Goal: Task Accomplishment & Management: Complete application form

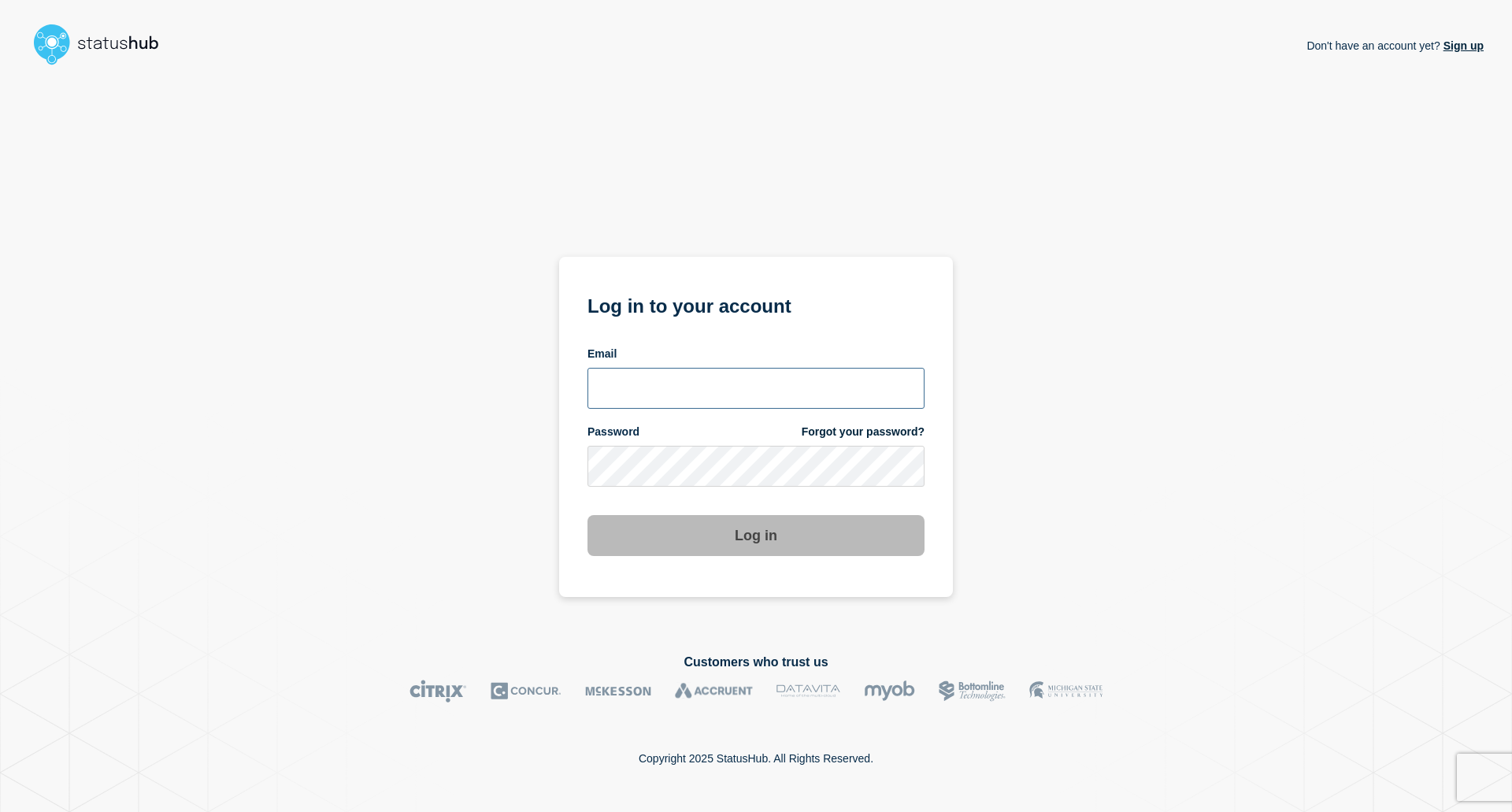
click at [676, 390] on input "email input" at bounding box center [756, 388] width 337 height 41
type input "gunner.macintyre@stil.dk"
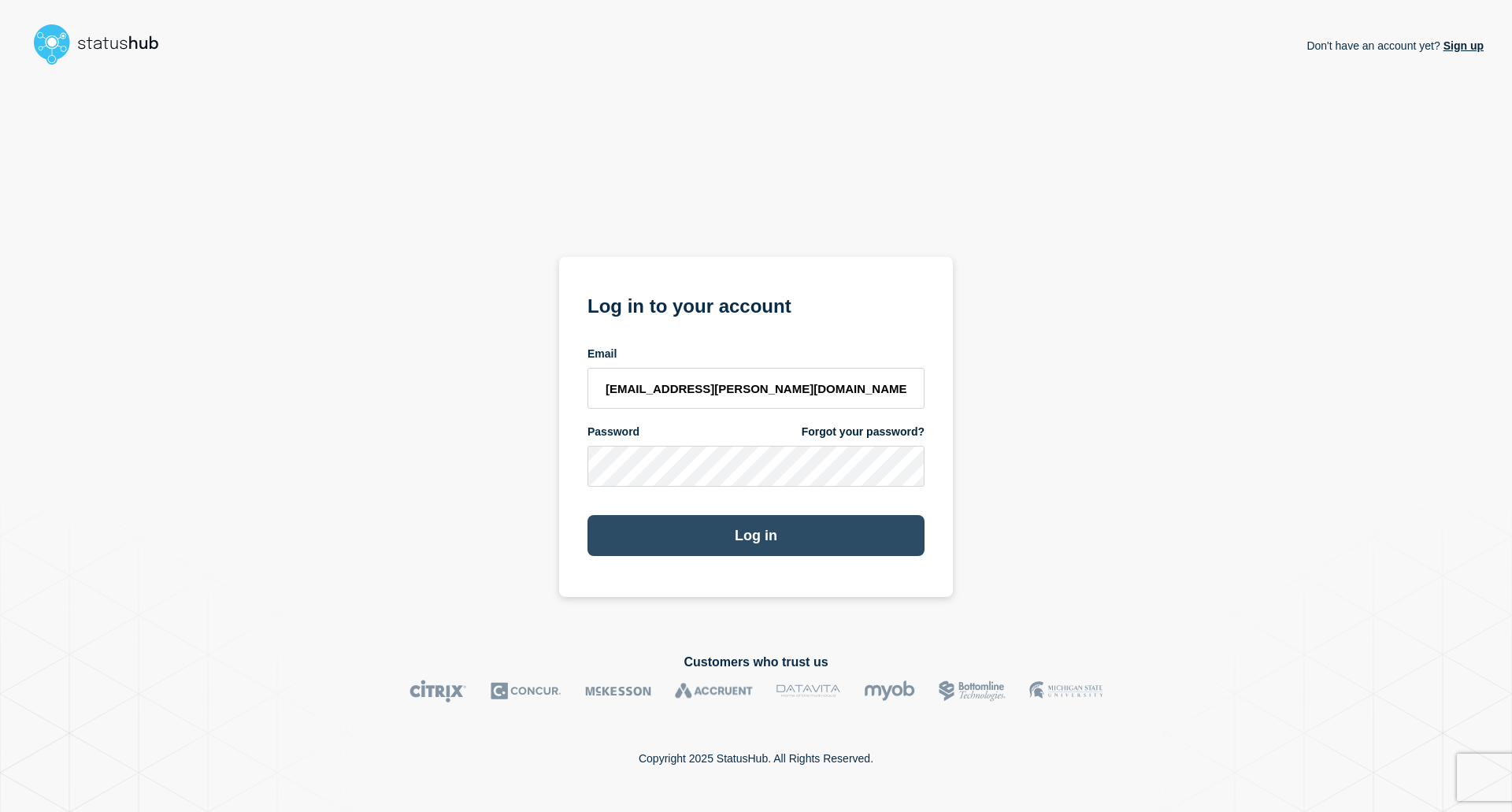
click at [745, 533] on button "Log in" at bounding box center [756, 535] width 337 height 41
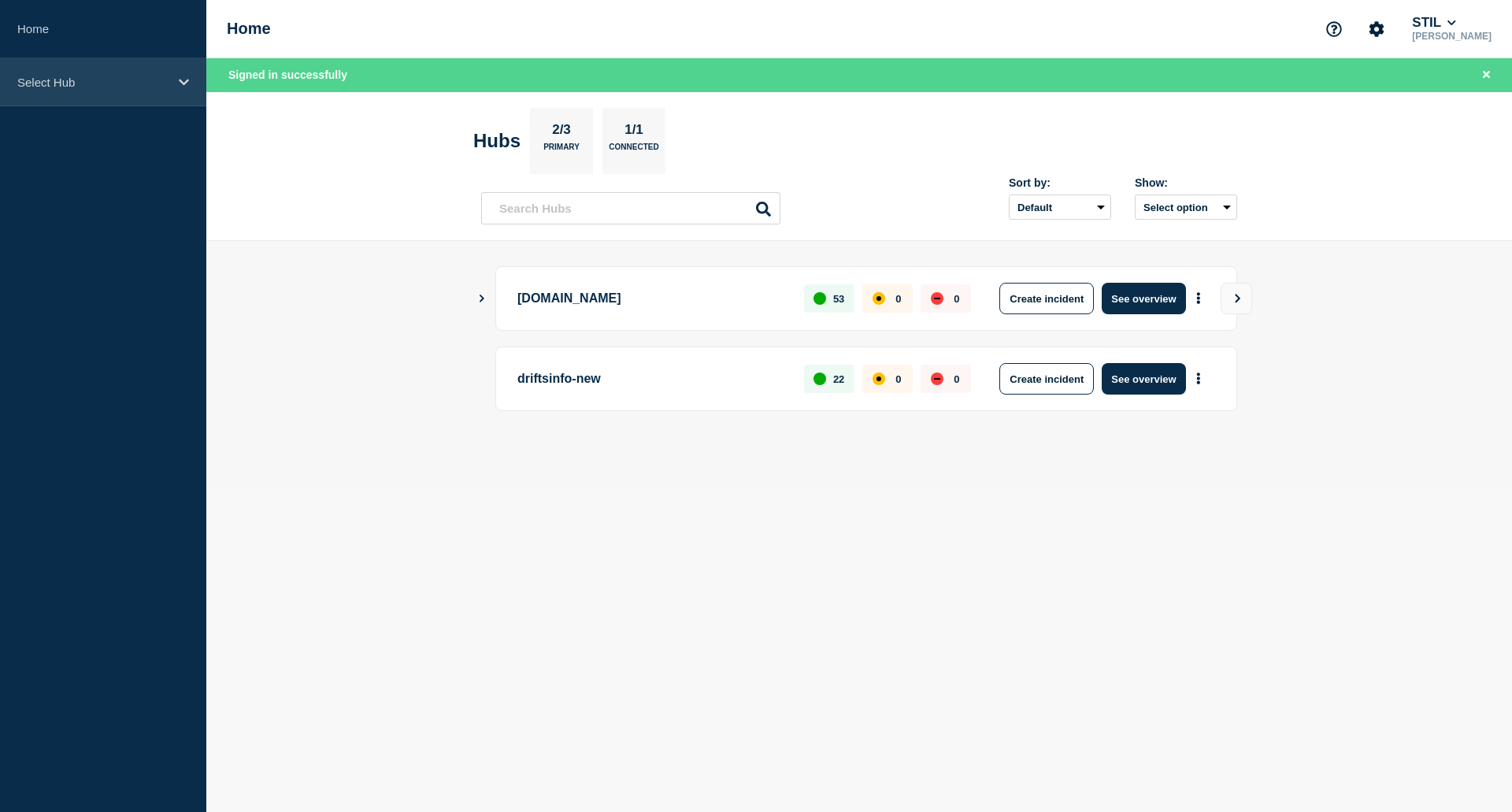
click at [141, 79] on p "Select Hub" at bounding box center [93, 82] width 151 height 14
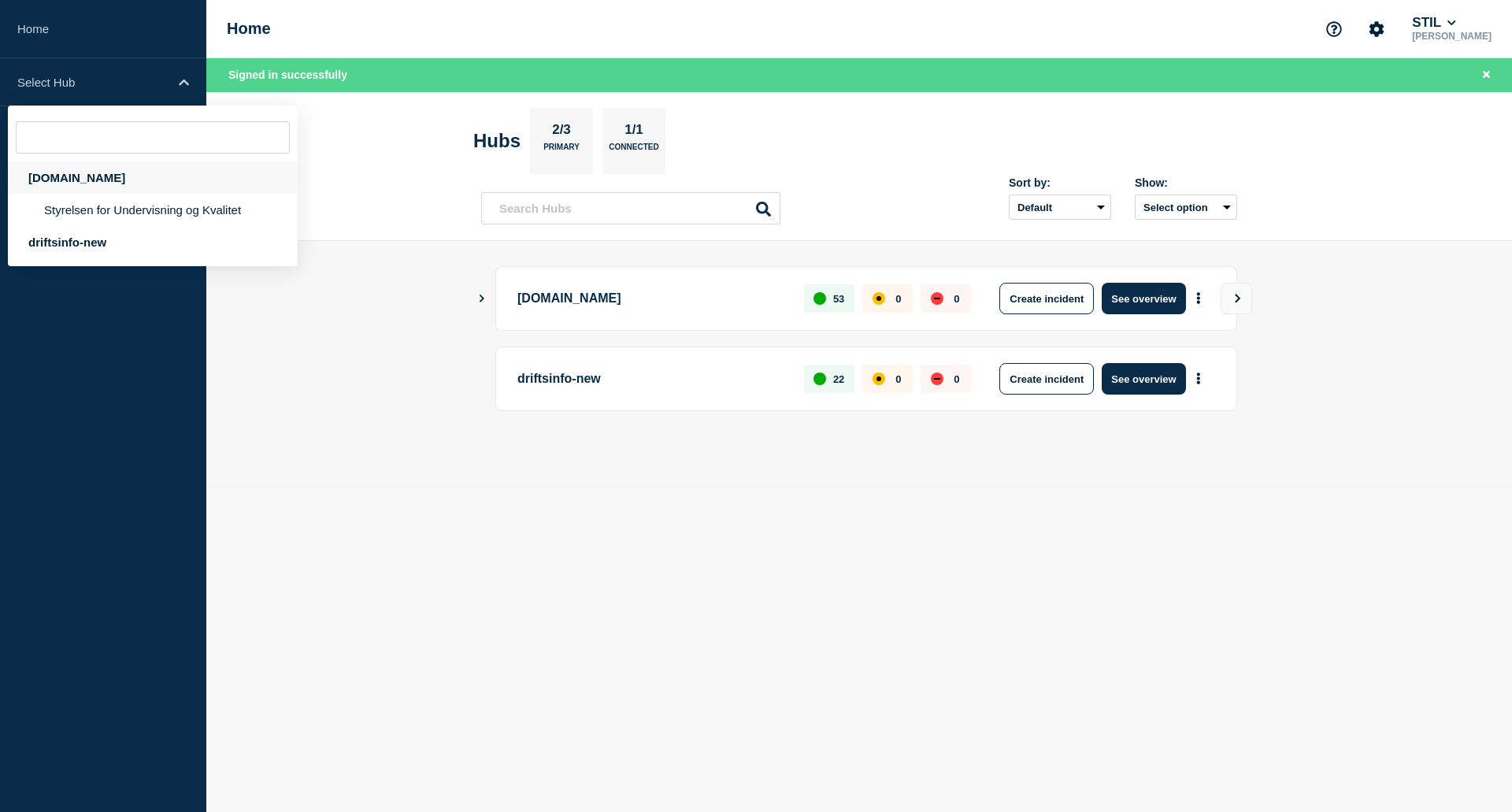
click at [77, 177] on div "[DOMAIN_NAME]" at bounding box center [152, 178] width 289 height 32
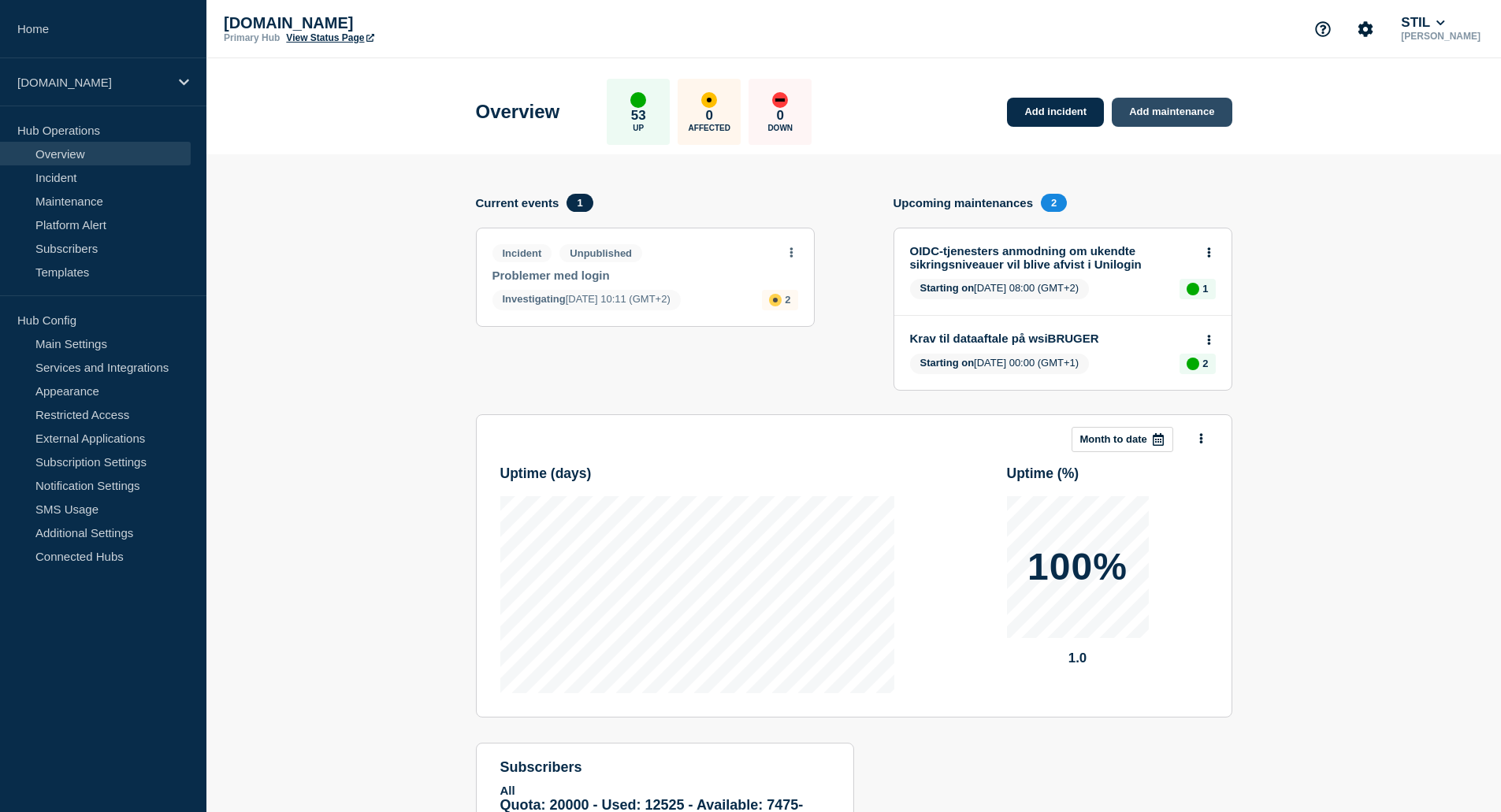
click at [1140, 113] on link "Add maintenance" at bounding box center [1171, 113] width 120 height 29
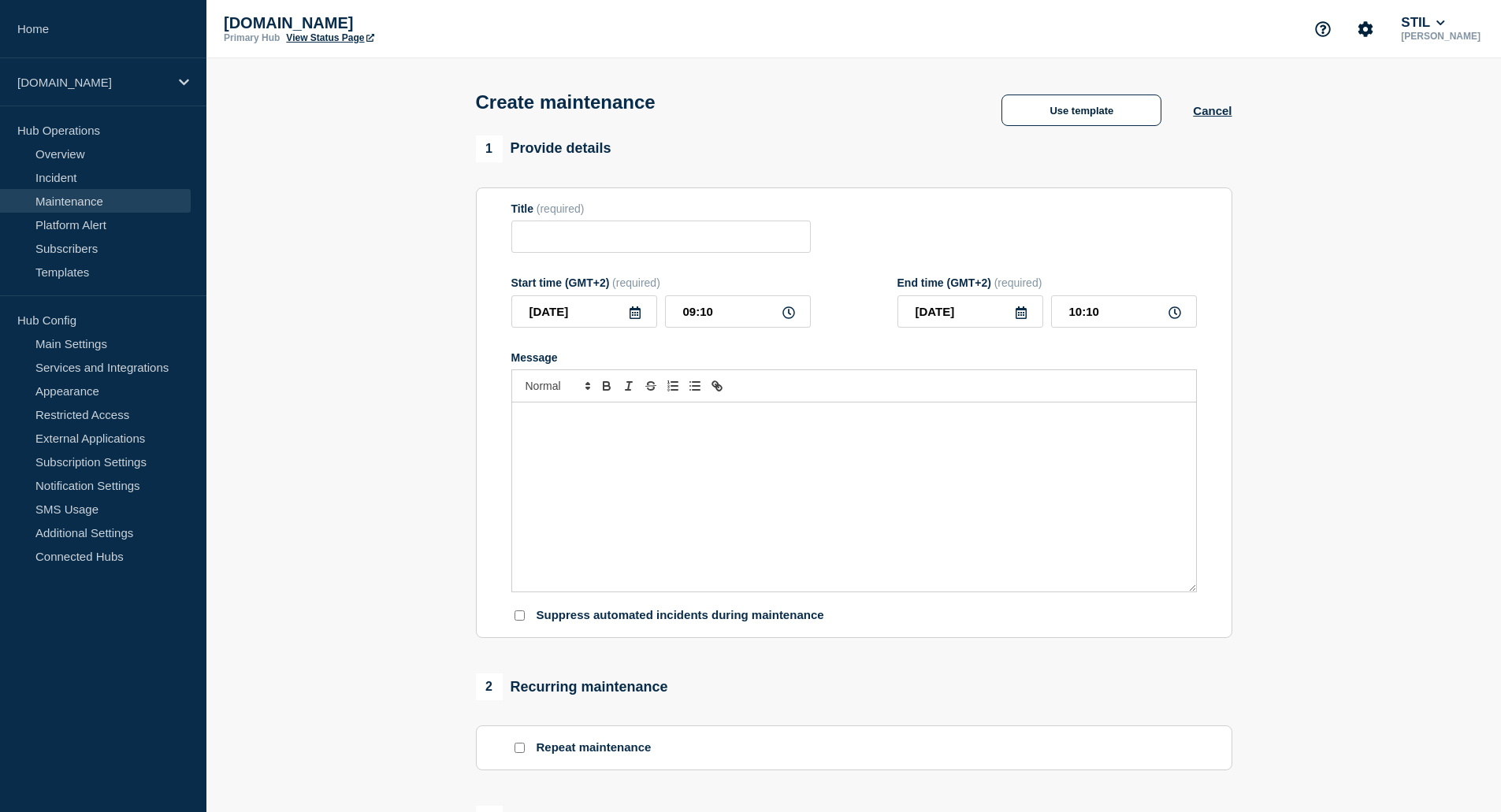
click at [704, 486] on div "Message" at bounding box center [854, 496] width 684 height 189
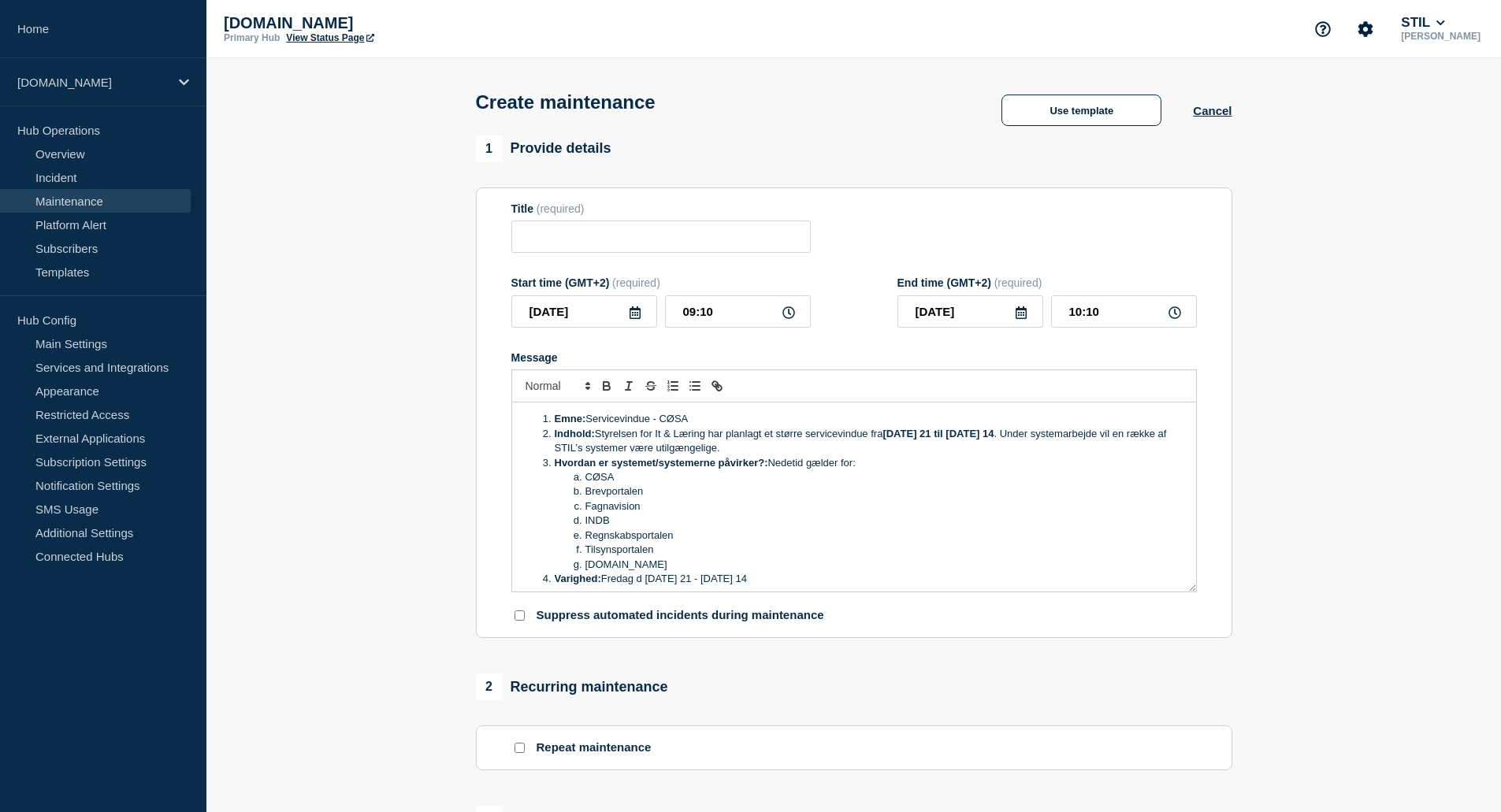
drag, startPoint x: 716, startPoint y: 409, endPoint x: 591, endPoint y: 414, distance: 125.1
click at [591, 414] on div "Emne: Servicevindue - CØSA Indhold: Styrelsen for It & Læring har planlagt et s…" at bounding box center [854, 496] width 684 height 189
click at [661, 237] on input "Title" at bounding box center [660, 236] width 299 height 32
paste input "Servicevindue - CØSA"
type input "Servicevindue - CØSA"
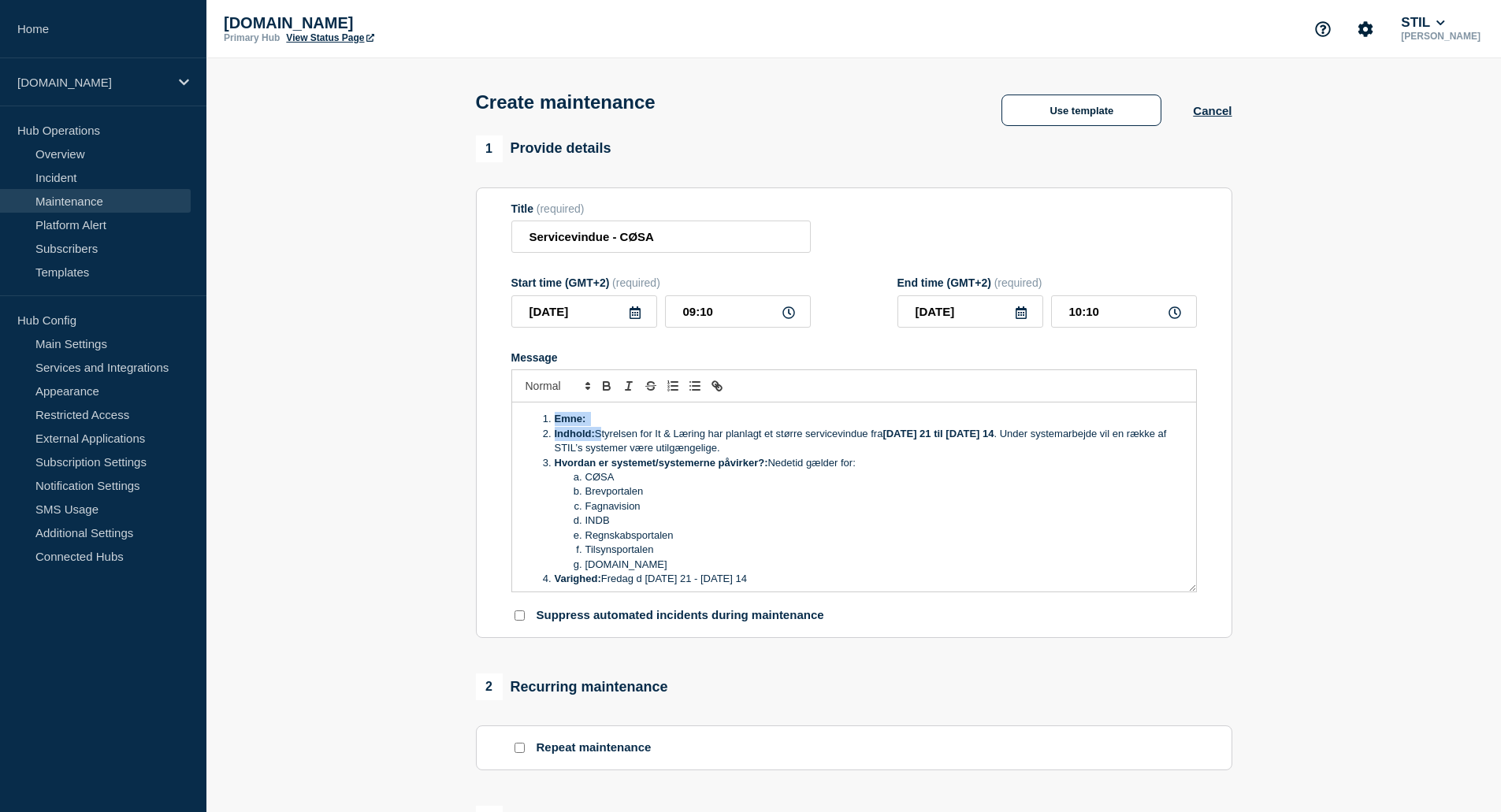
drag, startPoint x: 598, startPoint y: 433, endPoint x: 349, endPoint y: 369, distance: 257.1
click at [349, 369] on section "1 Provide details Title (required) Servicevindue - CØSA Start time (GMT+2) (req…" at bounding box center [853, 682] width 1294 height 1093
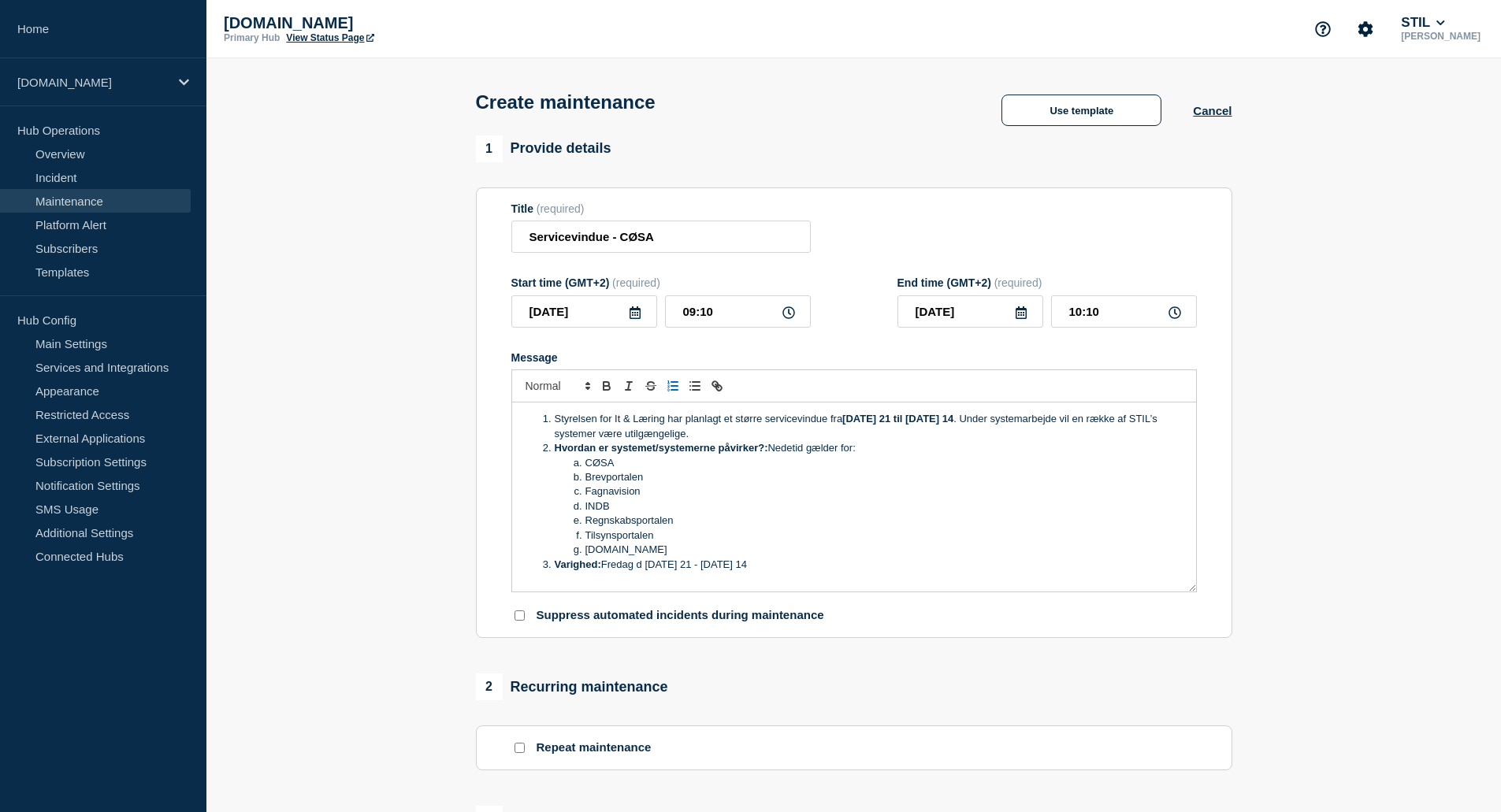
click at [635, 319] on icon at bounding box center [635, 312] width 13 height 13
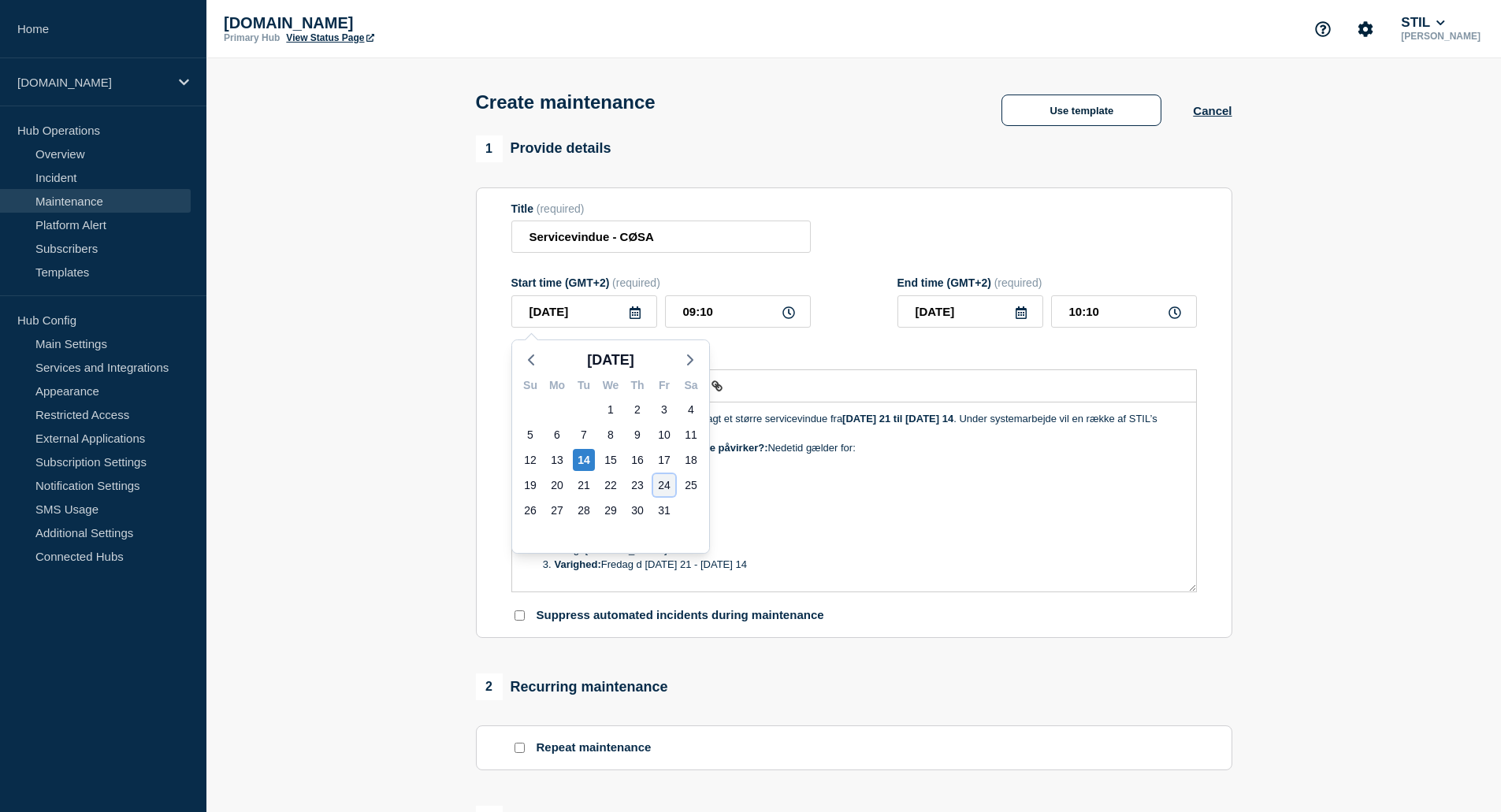
click at [666, 482] on div "24" at bounding box center [664, 484] width 22 height 22
type input "[DATE]"
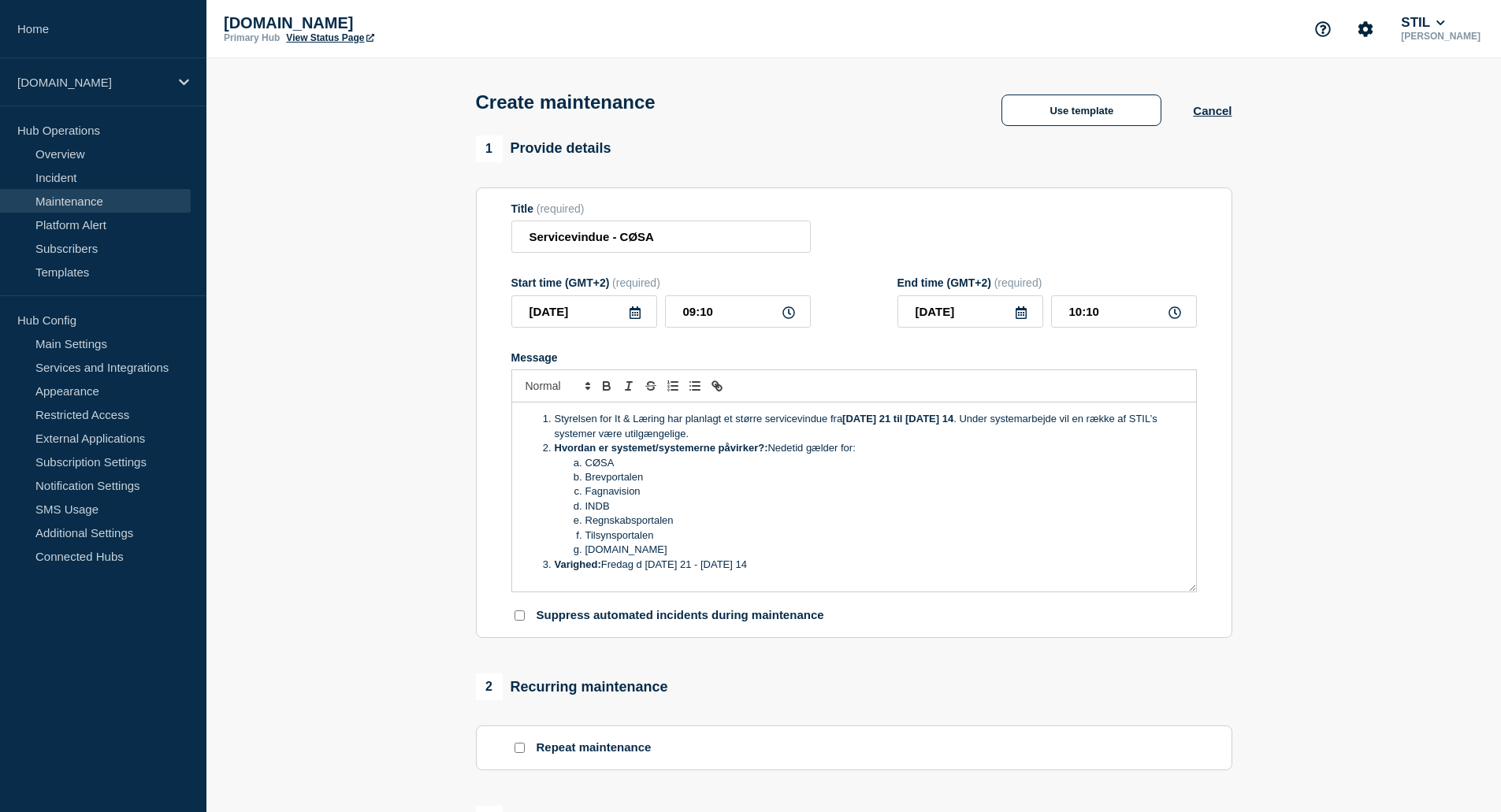
click at [1019, 318] on icon at bounding box center [1020, 312] width 13 height 13
click at [947, 510] on div "27" at bounding box center [943, 510] width 22 height 22
type input "[DATE]"
click at [789, 316] on icon at bounding box center [788, 312] width 13 height 13
click at [704, 318] on input "09:10" at bounding box center [738, 311] width 146 height 32
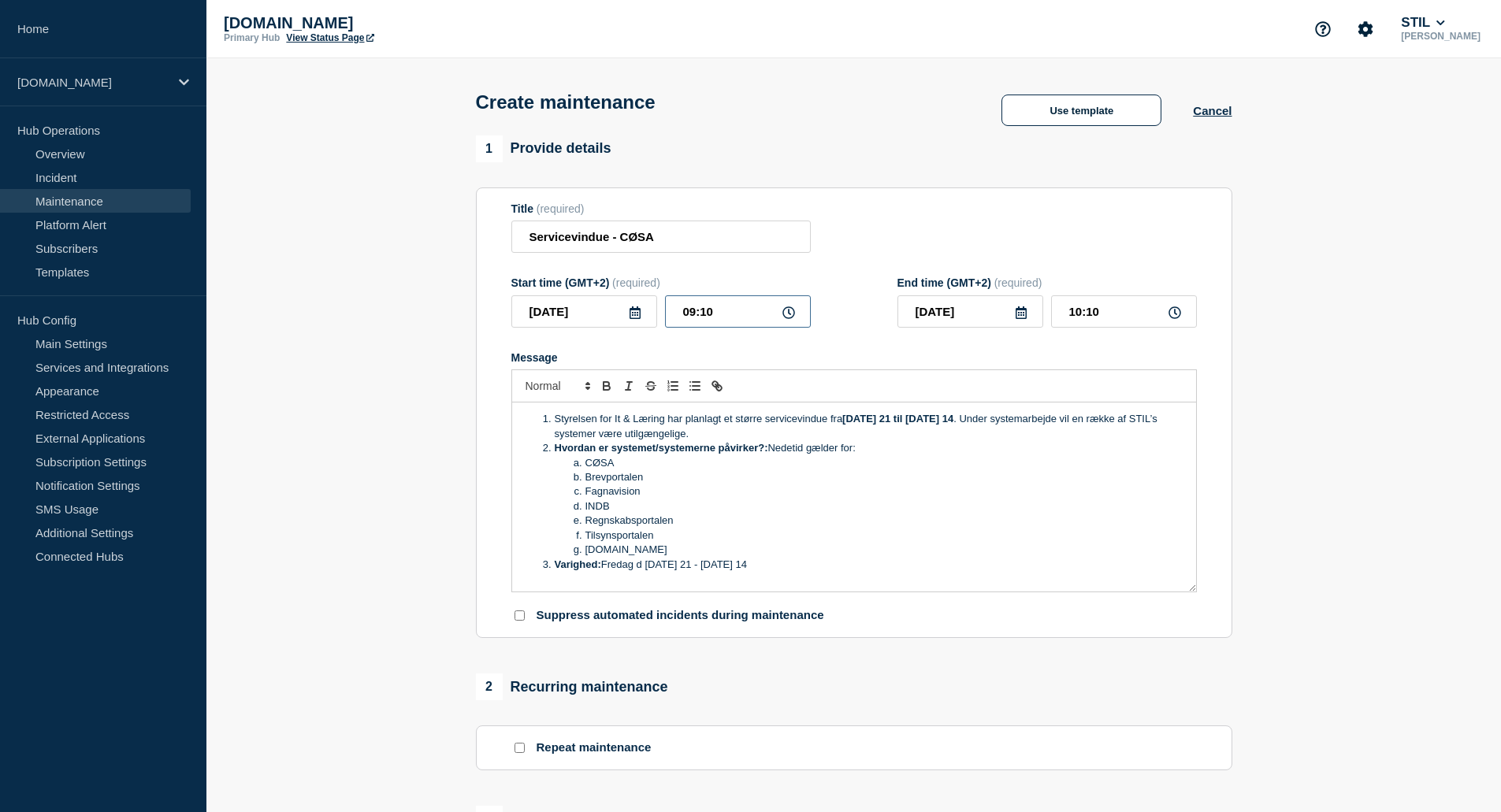
click at [721, 313] on input "09:10" at bounding box center [738, 311] width 146 height 32
click at [806, 326] on input "09:10" at bounding box center [738, 311] width 146 height 32
click at [785, 314] on icon at bounding box center [788, 312] width 13 height 13
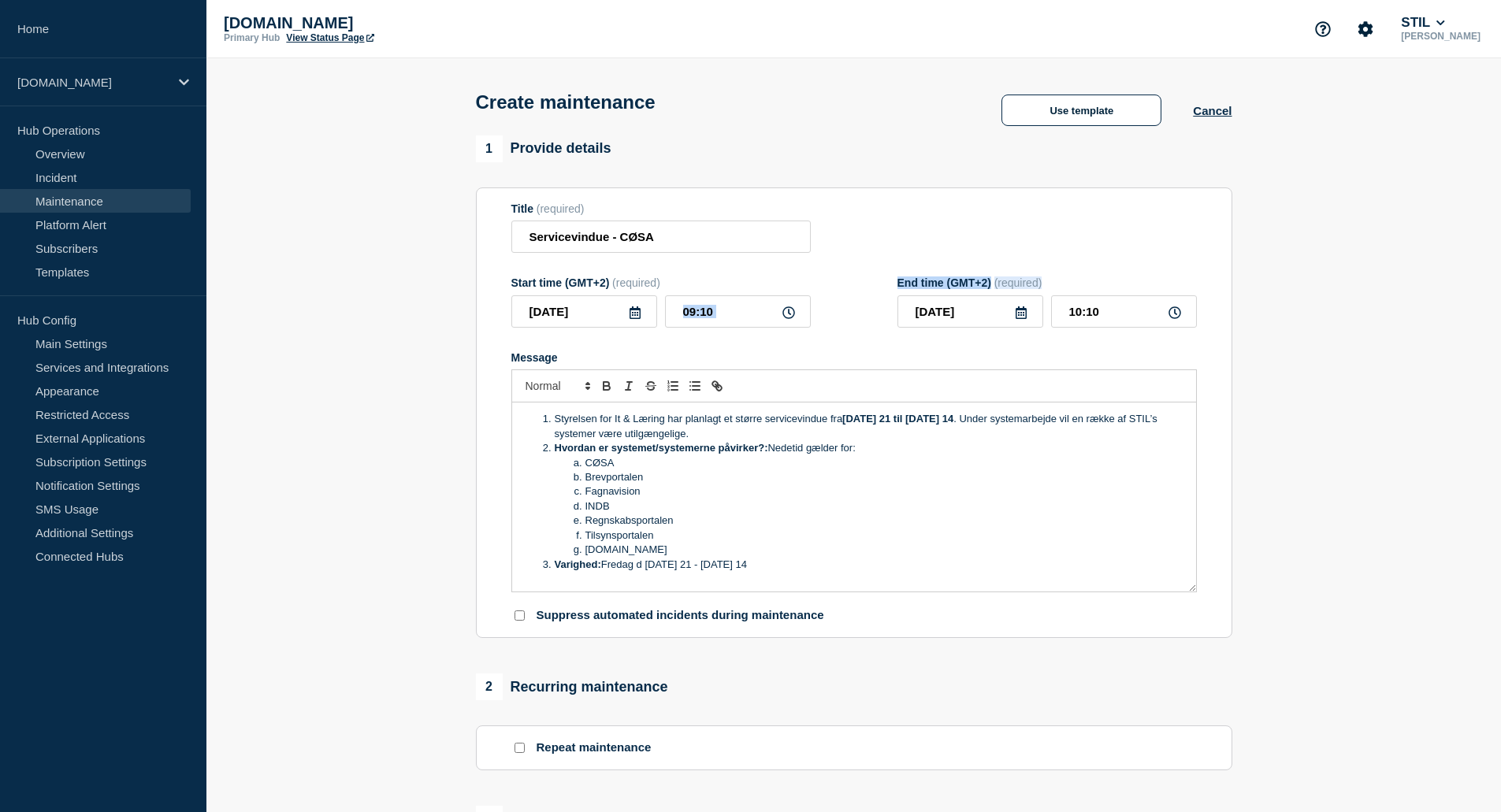
drag, startPoint x: 785, startPoint y: 314, endPoint x: 759, endPoint y: 314, distance: 26.0
click at [783, 314] on icon at bounding box center [788, 312] width 13 height 13
click at [716, 310] on input "09:10" at bounding box center [738, 311] width 146 height 32
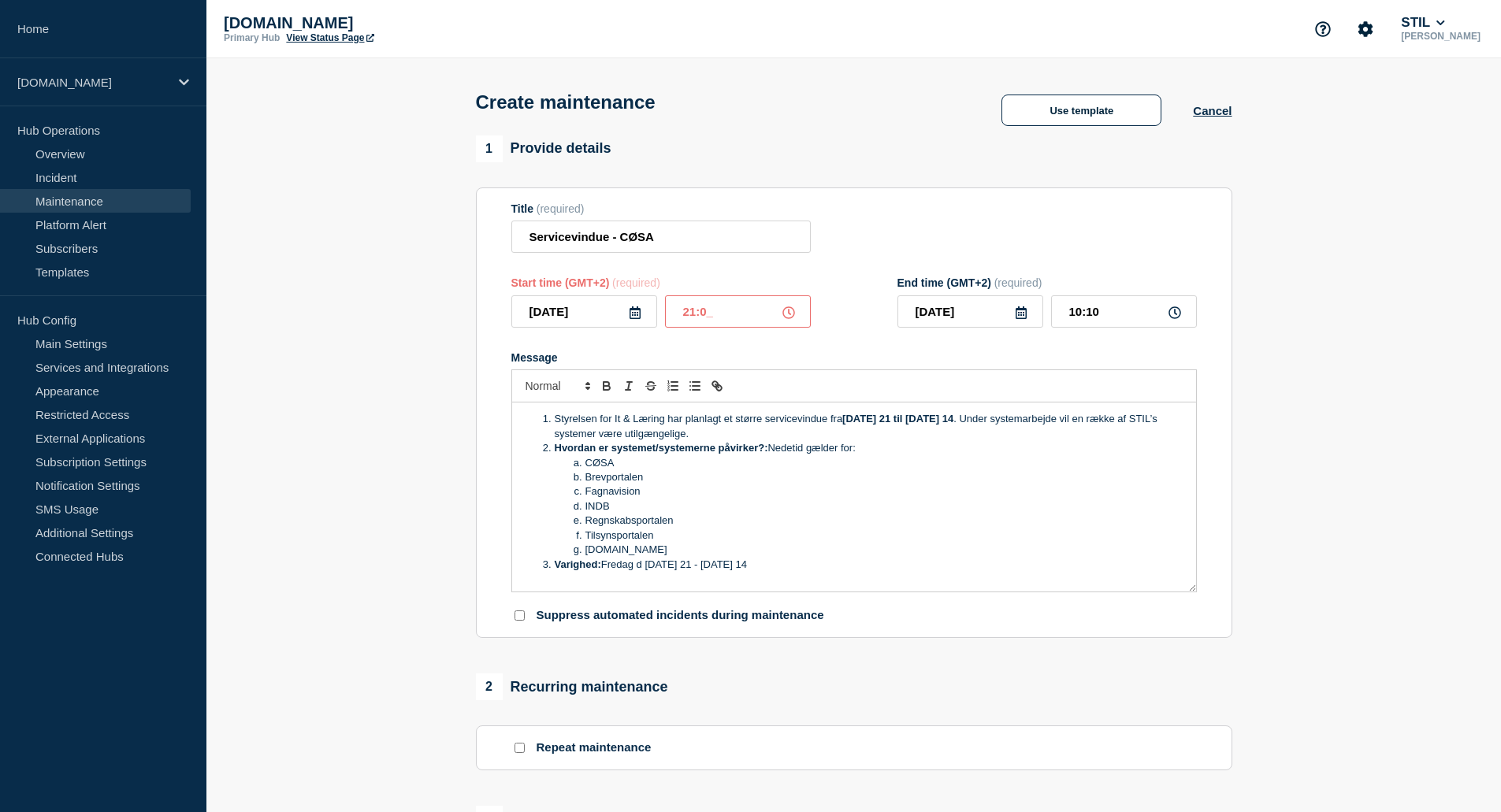
type input "21:00"
click at [1095, 315] on input "22:00" at bounding box center [1123, 311] width 146 height 32
click at [1077, 312] on input "22:00" at bounding box center [1123, 311] width 146 height 32
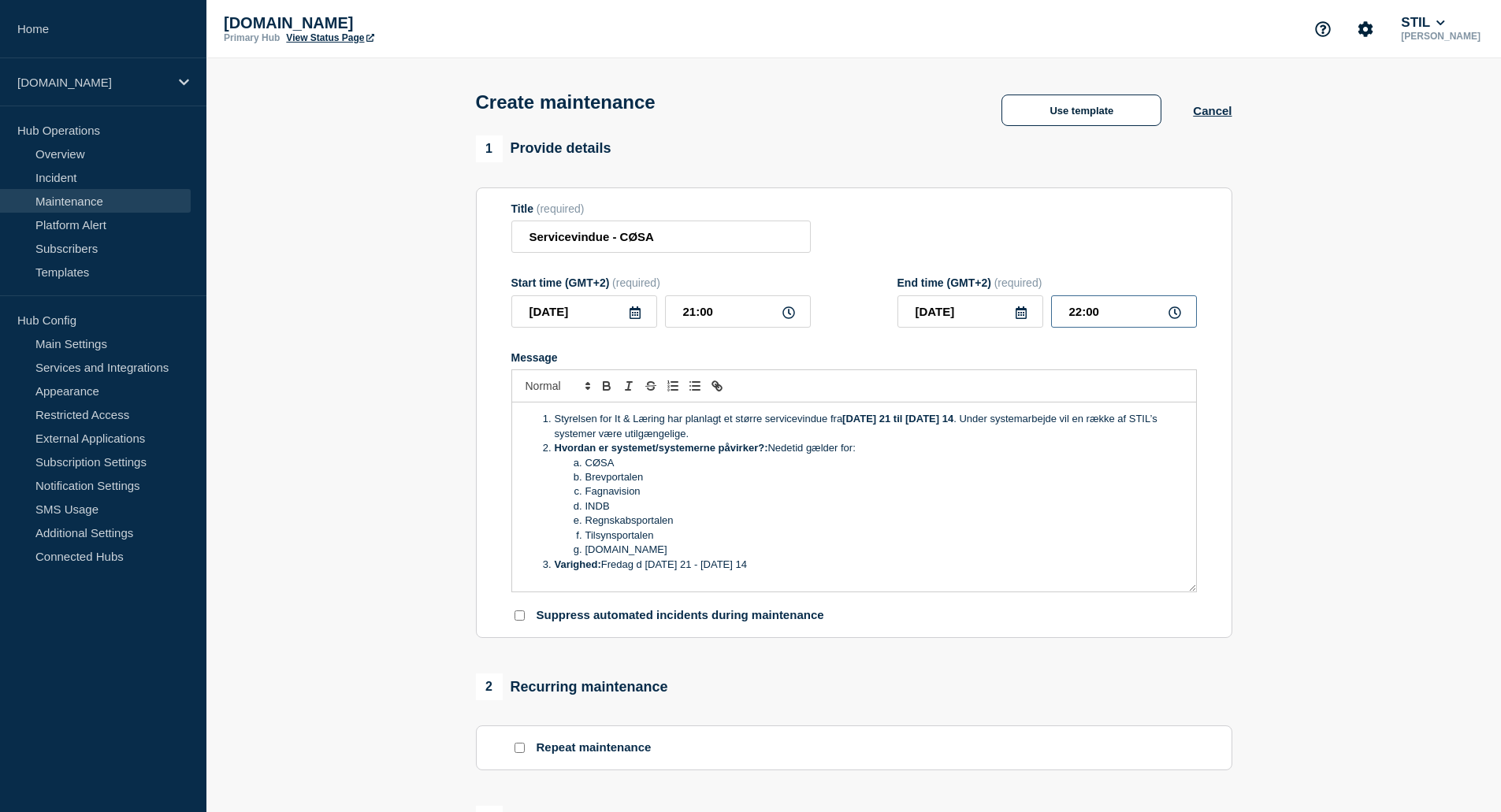
click at [1077, 312] on input "22:00" at bounding box center [1123, 311] width 146 height 32
type input "14:00"
click at [857, 268] on form "Title (required) Servicevindue - CØSA Start time (GMT+2) (required) [DATE] 21:0…" at bounding box center [854, 413] width 686 height 422
click at [832, 567] on li "Varighed: Fredag d [DATE] 21 - [DATE] 14" at bounding box center [861, 564] width 646 height 14
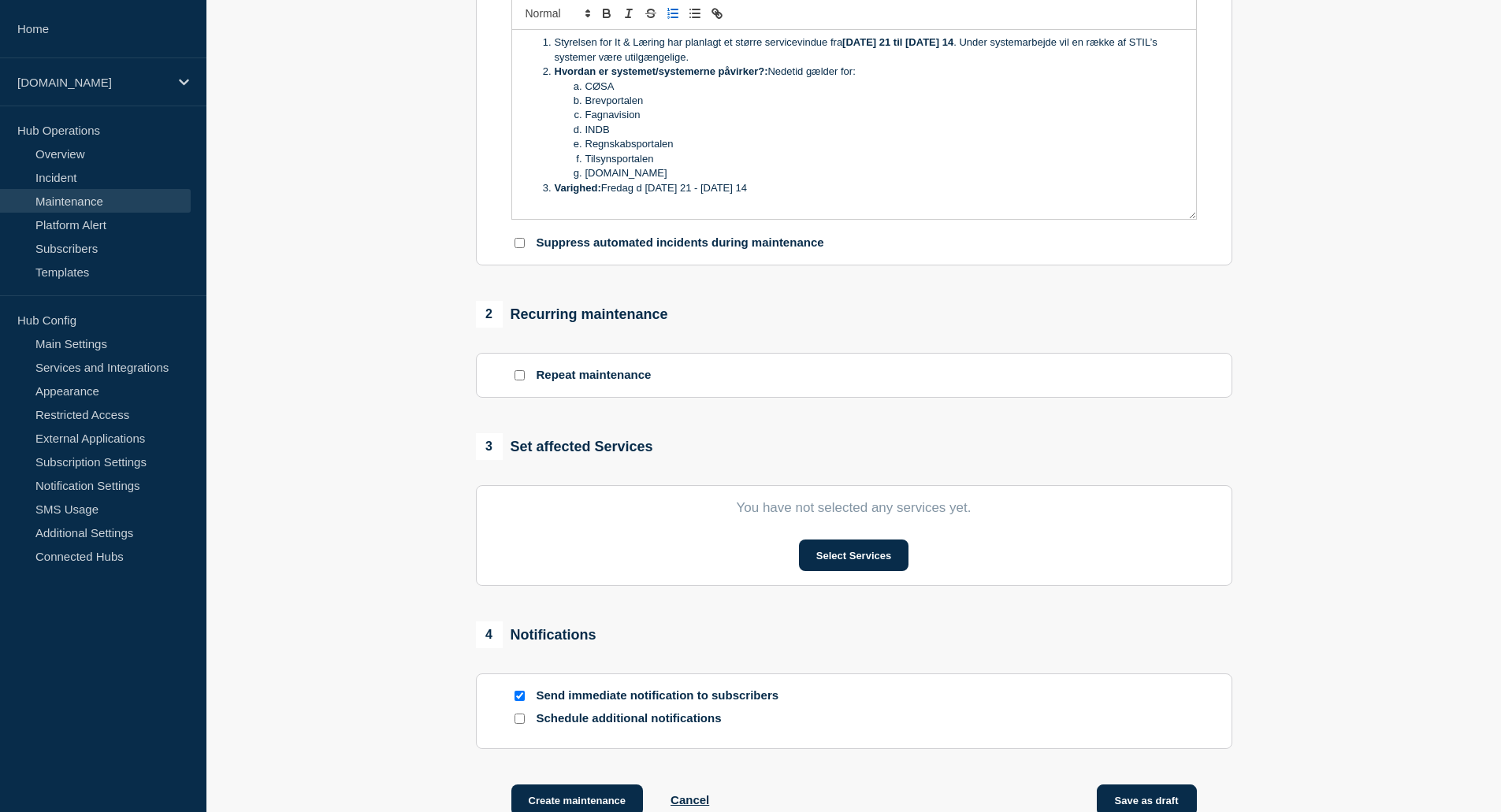
scroll to position [551, 0]
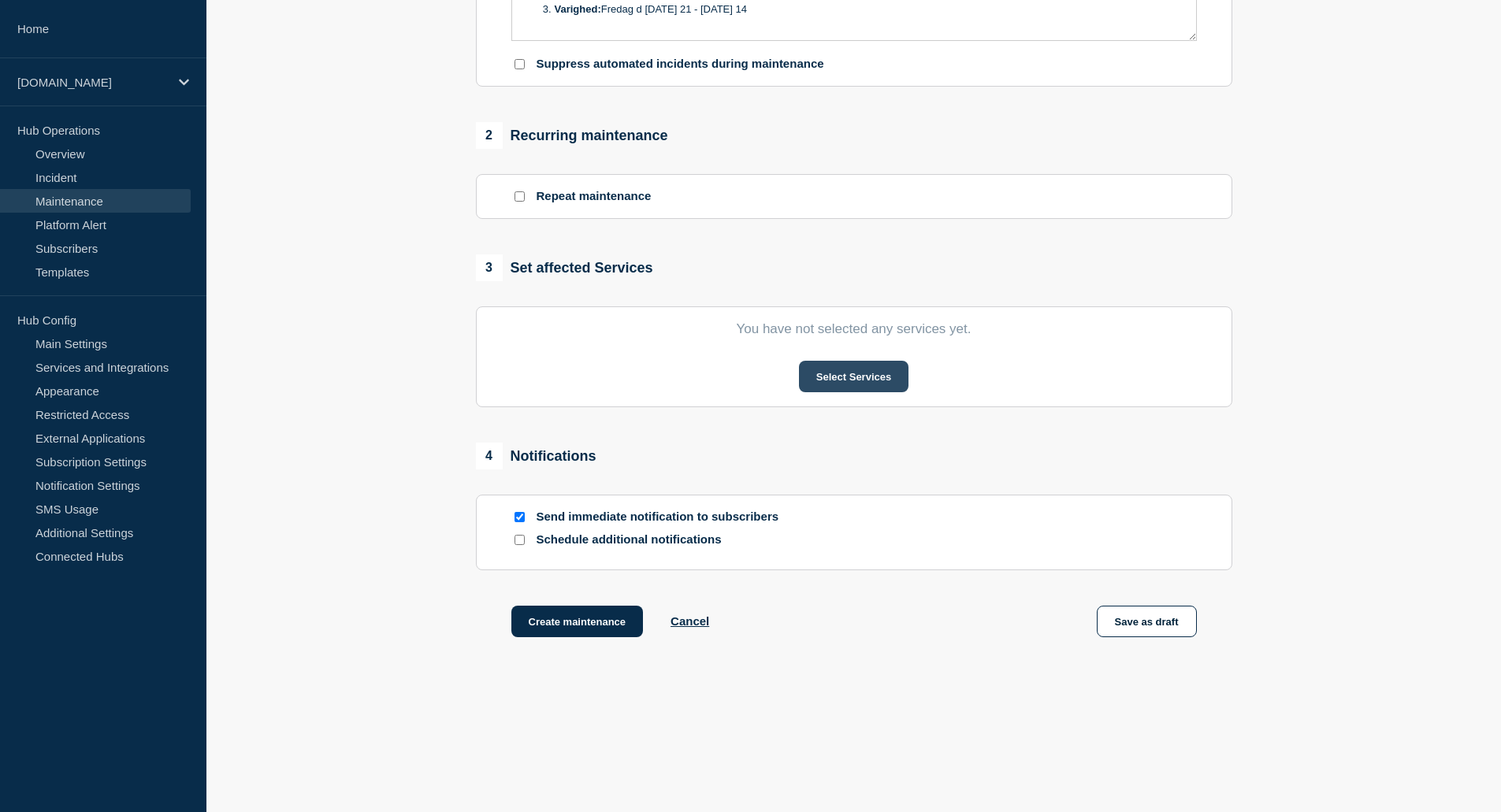
click at [858, 389] on button "Select Services" at bounding box center [854, 377] width 110 height 31
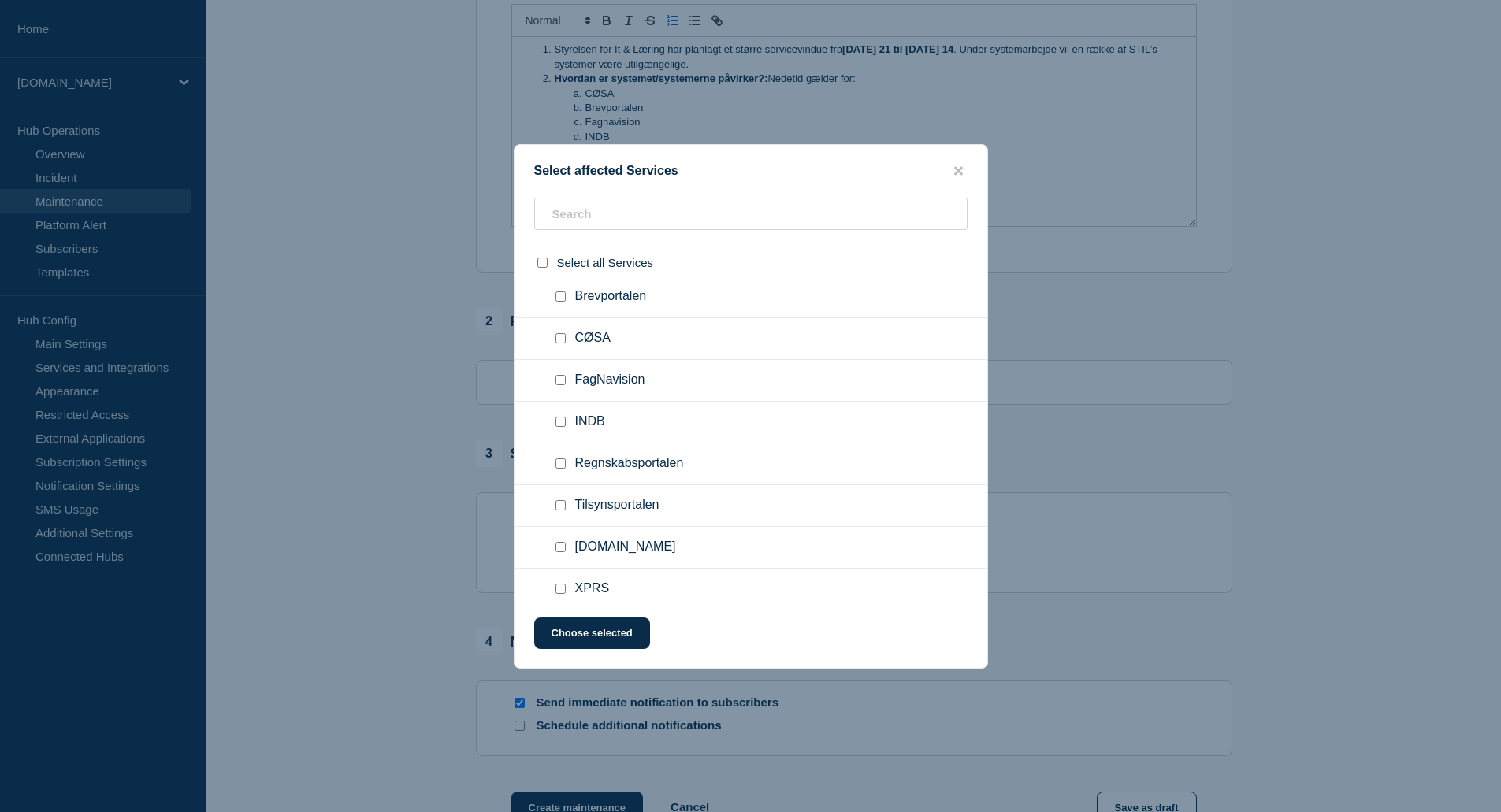
scroll to position [562, 0]
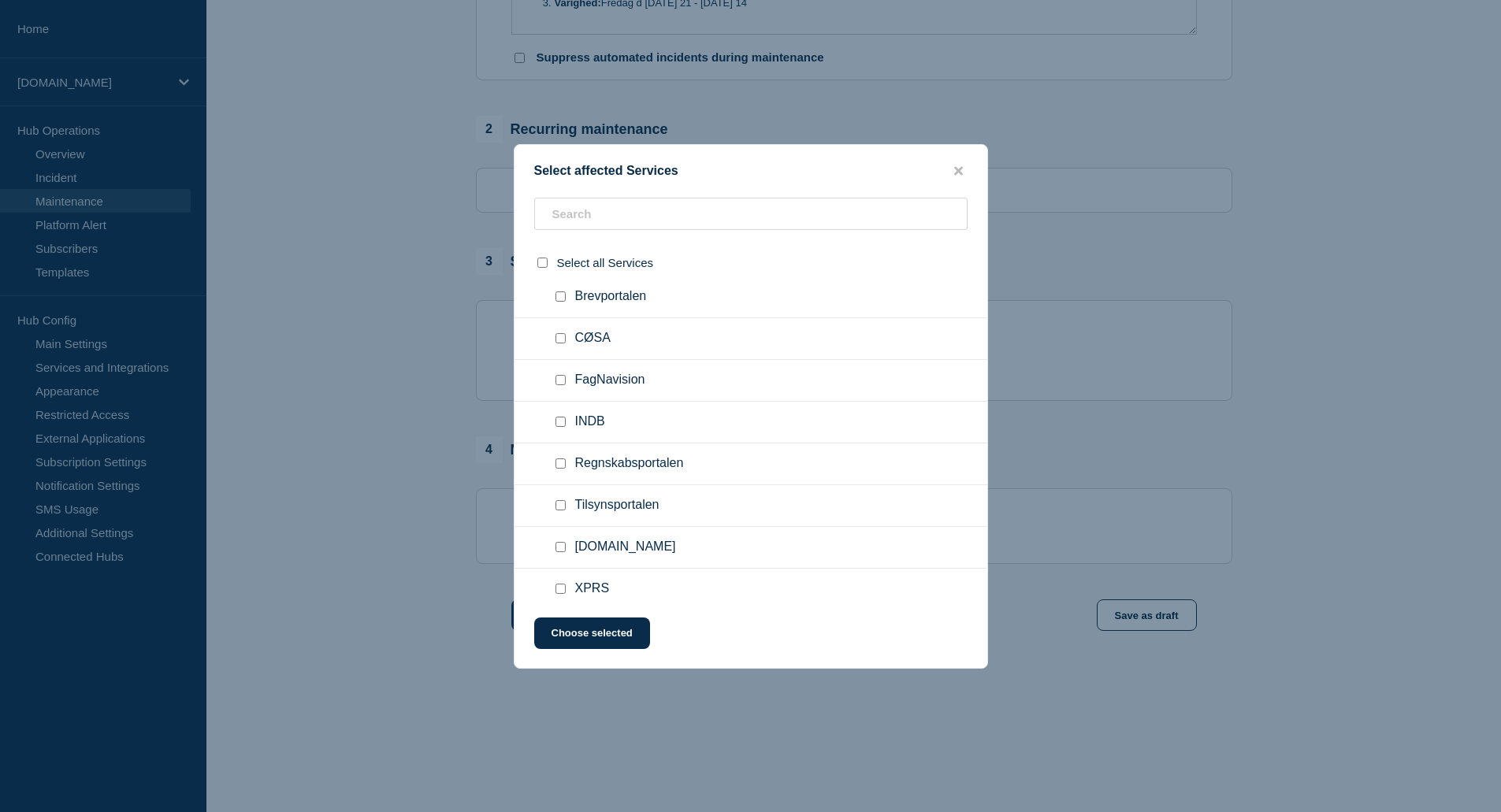
click at [560, 333] on input "CØSA checkbox" at bounding box center [560, 338] width 10 height 10
checkbox input "true"
click at [560, 370] on input "Brevportalen checkbox" at bounding box center [560, 375] width 10 height 10
checkbox input "true"
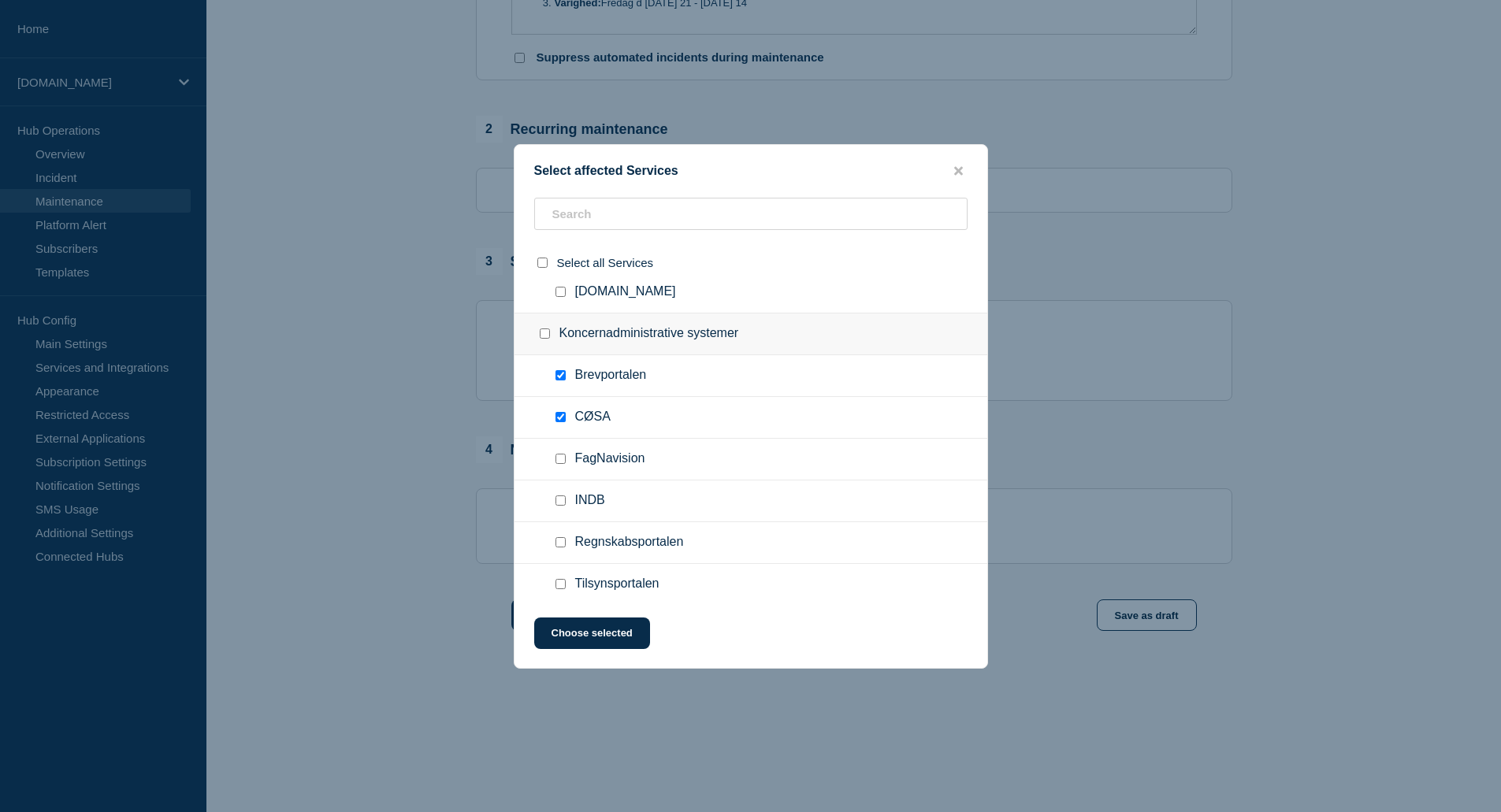
click at [566, 451] on div at bounding box center [563, 459] width 23 height 16
click at [563, 454] on input "FagNavision checkbox" at bounding box center [560, 459] width 10 height 10
checkbox input "true"
click at [563, 495] on input "INDB checkbox" at bounding box center [560, 500] width 10 height 10
checkbox input "true"
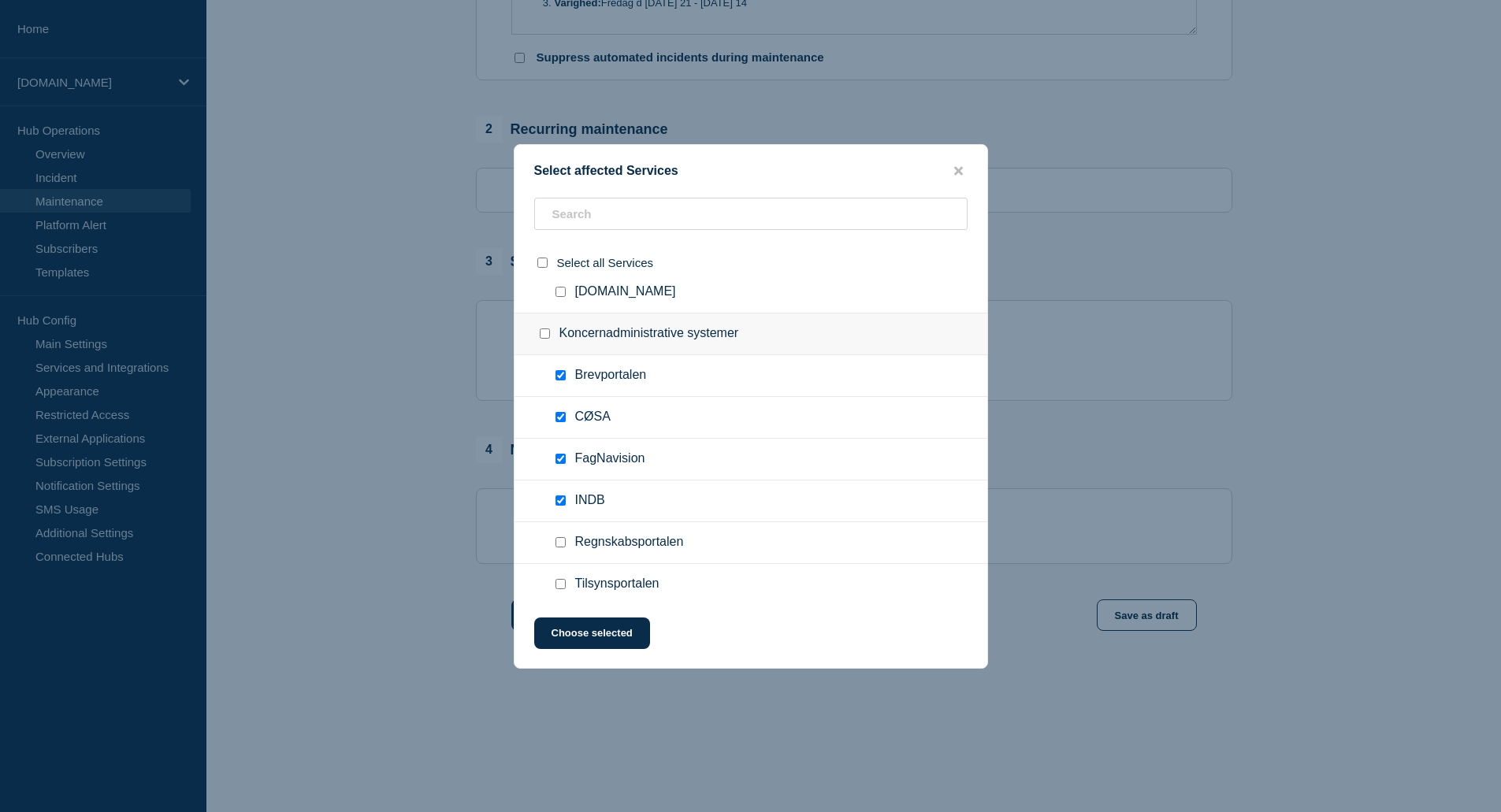
click at [560, 537] on input "Regnskabsportalen checkbox" at bounding box center [560, 542] width 10 height 10
checkbox input "true"
click at [563, 579] on input "Tilsynsportalen checkbox" at bounding box center [560, 584] width 10 height 10
checkbox input "true"
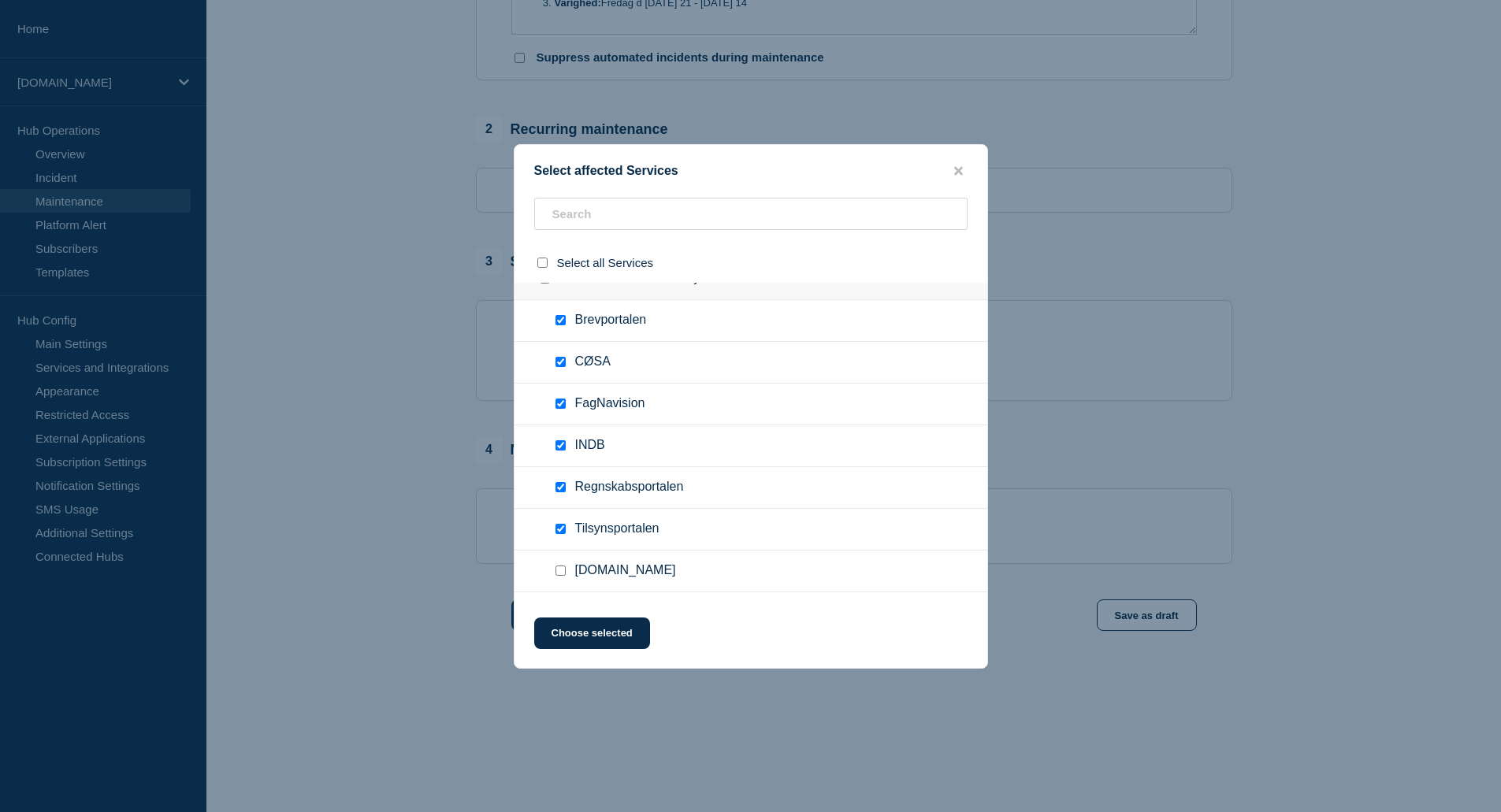
scroll to position [2273, 0]
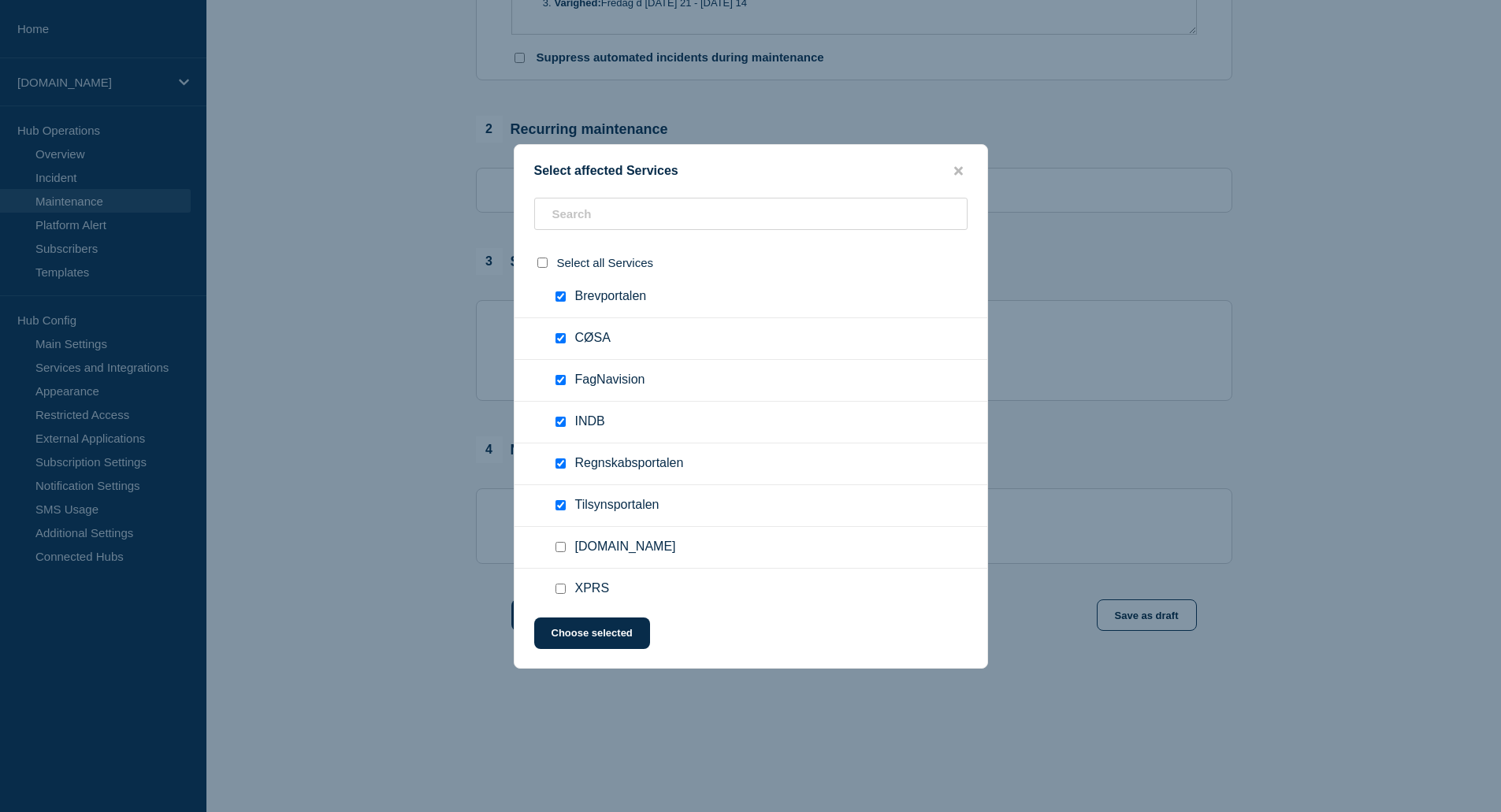
click at [562, 541] on input "Uddannelsesadministration.dk checkbox" at bounding box center [560, 546] width 10 height 10
checkbox input "true"
click at [622, 634] on button "Choose selected" at bounding box center [592, 634] width 116 height 31
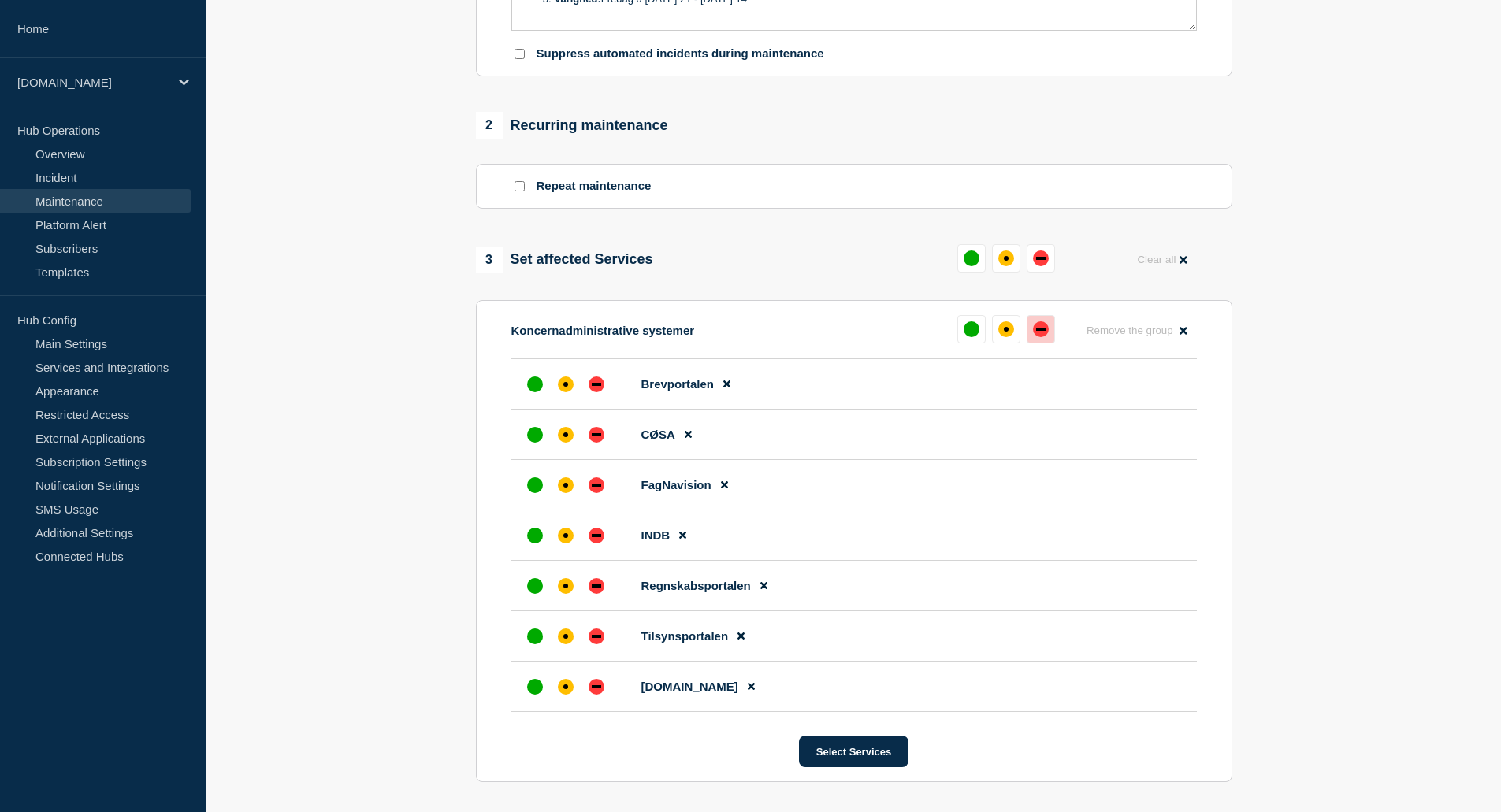
click at [1044, 336] on div "down" at bounding box center [1041, 330] width 16 height 16
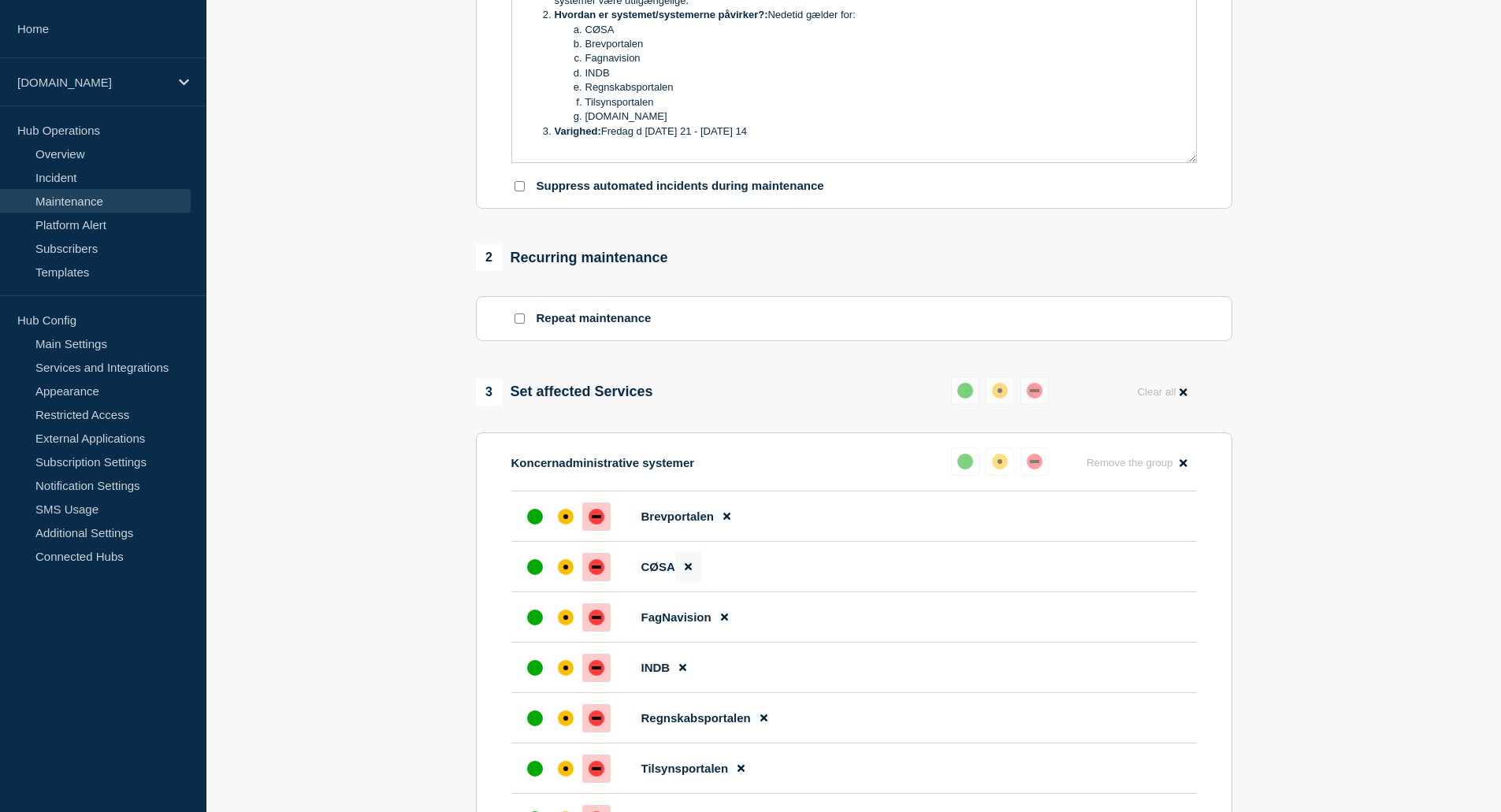
scroll to position [89, 0]
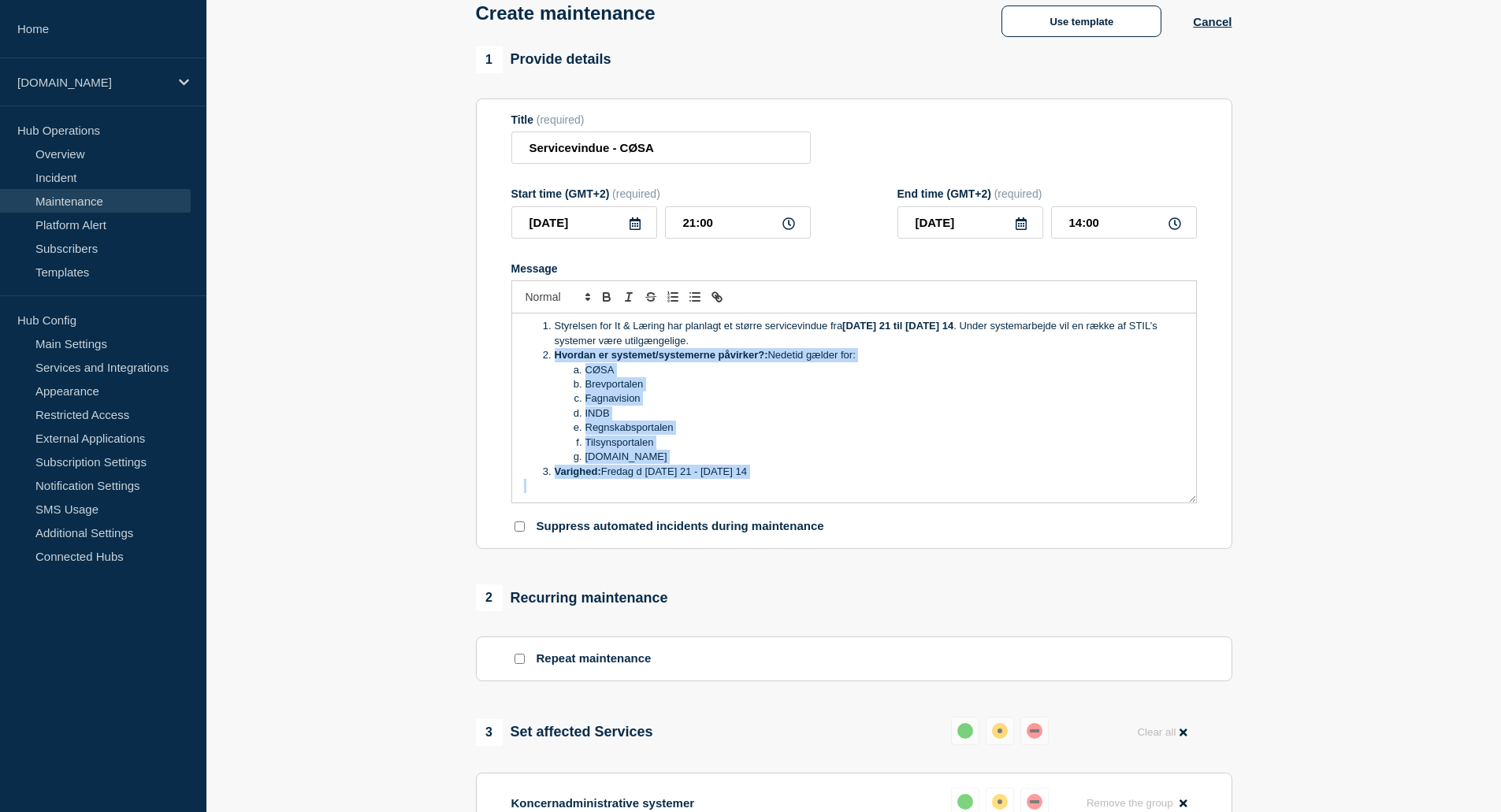
drag, startPoint x: 541, startPoint y: 358, endPoint x: 977, endPoint y: 497, distance: 457.6
click at [977, 497] on div "Styrelsen for It & Læring har planlagt et større servicevindue fra [DATE] 21 ti…" at bounding box center [854, 408] width 684 height 189
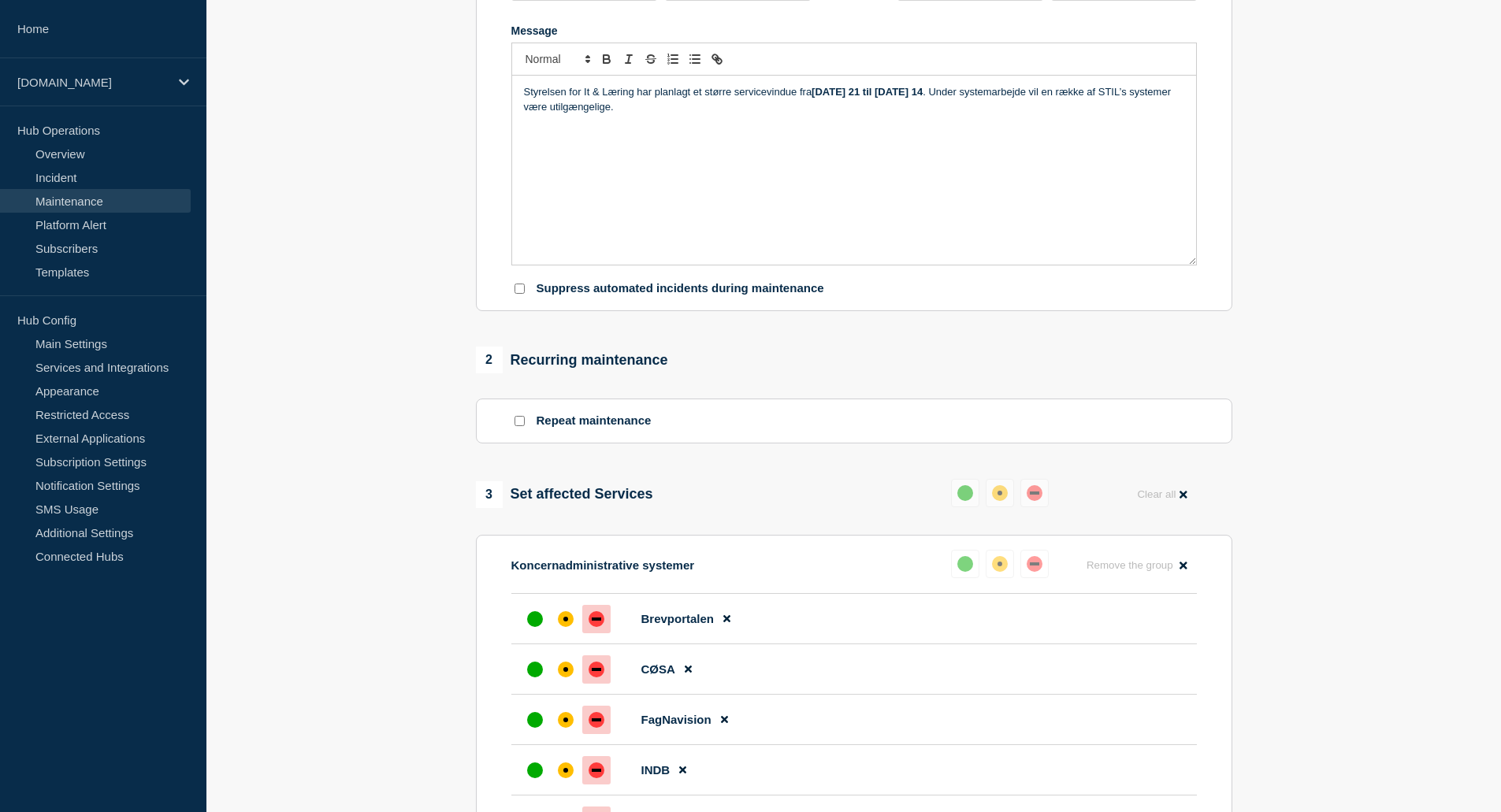
scroll to position [168, 0]
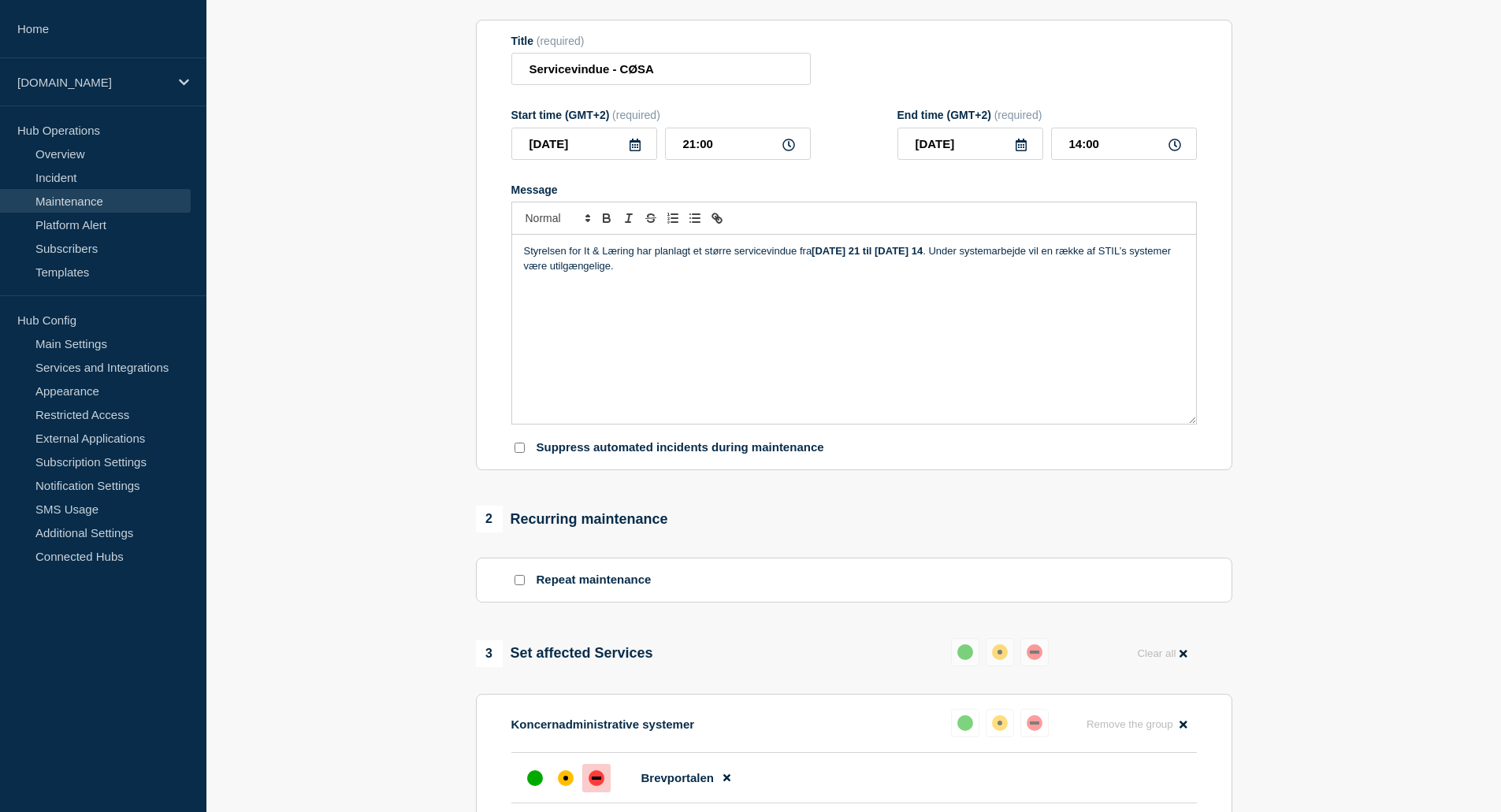
click at [1047, 250] on p "Styrelsen for It & Læring har planlagt et større servicevindue fra [DATE] 21 ti…" at bounding box center [854, 259] width 660 height 29
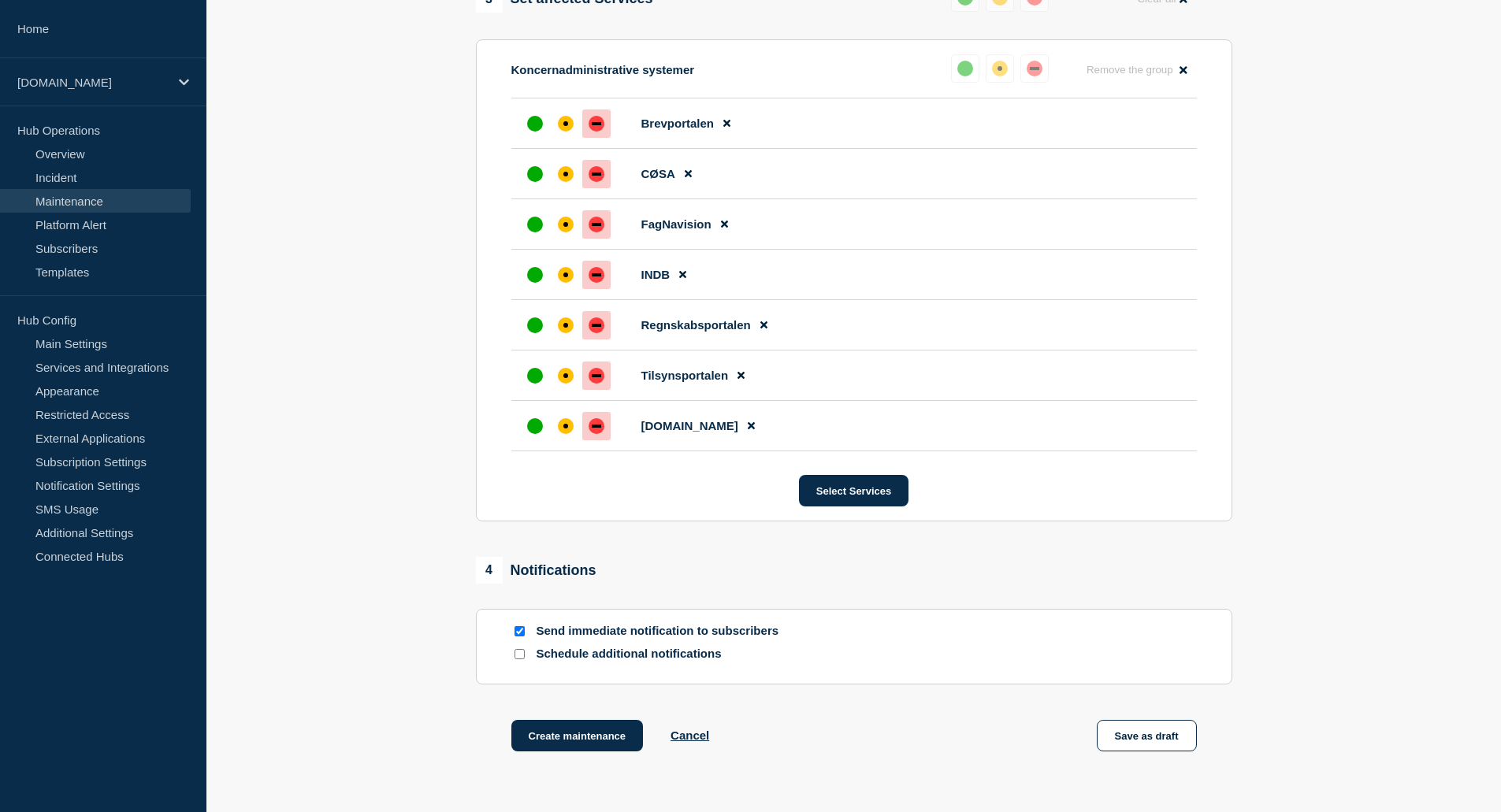
scroll to position [946, 0]
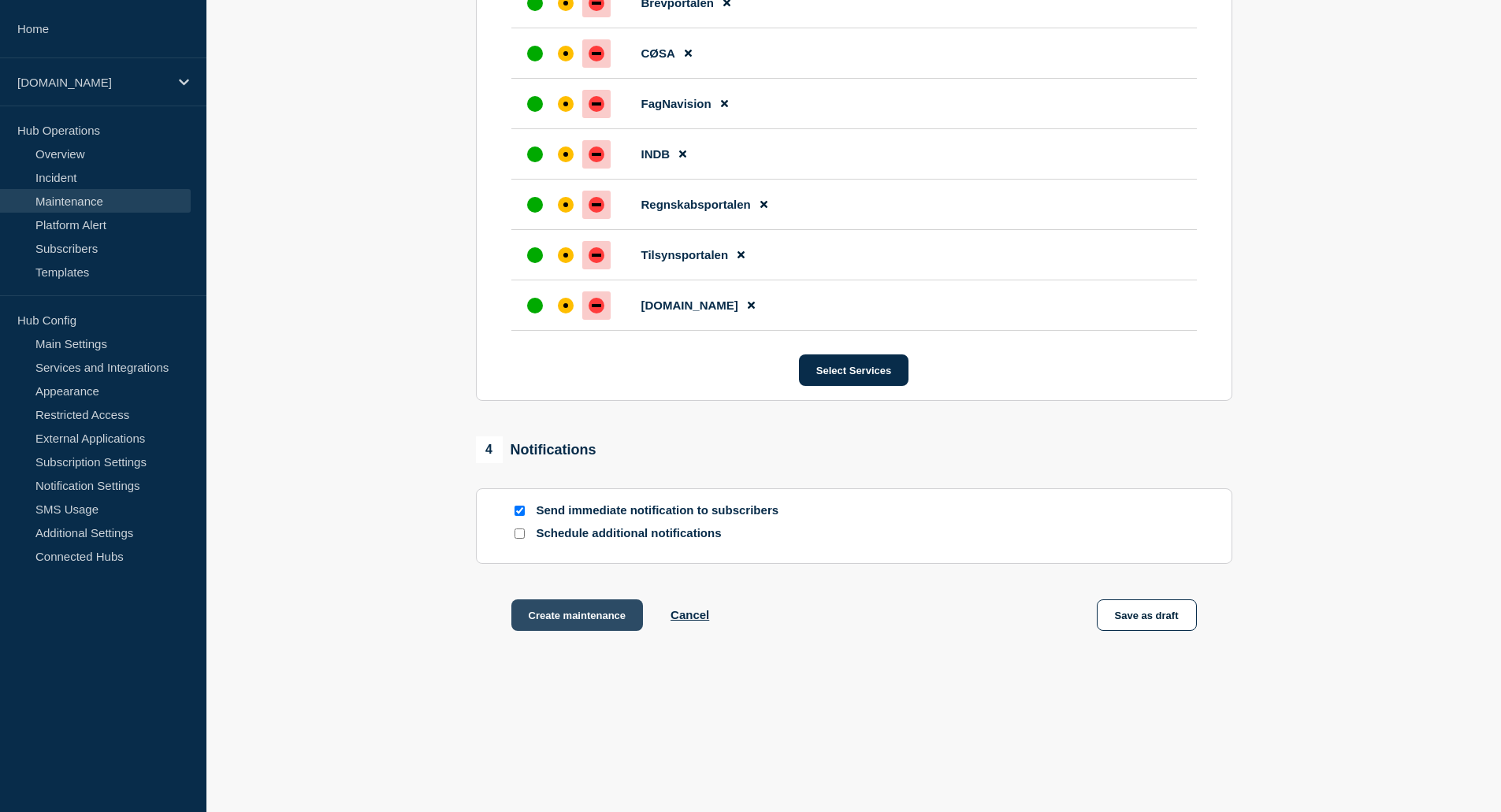
click at [581, 622] on button "Create maintenance" at bounding box center [577, 615] width 132 height 31
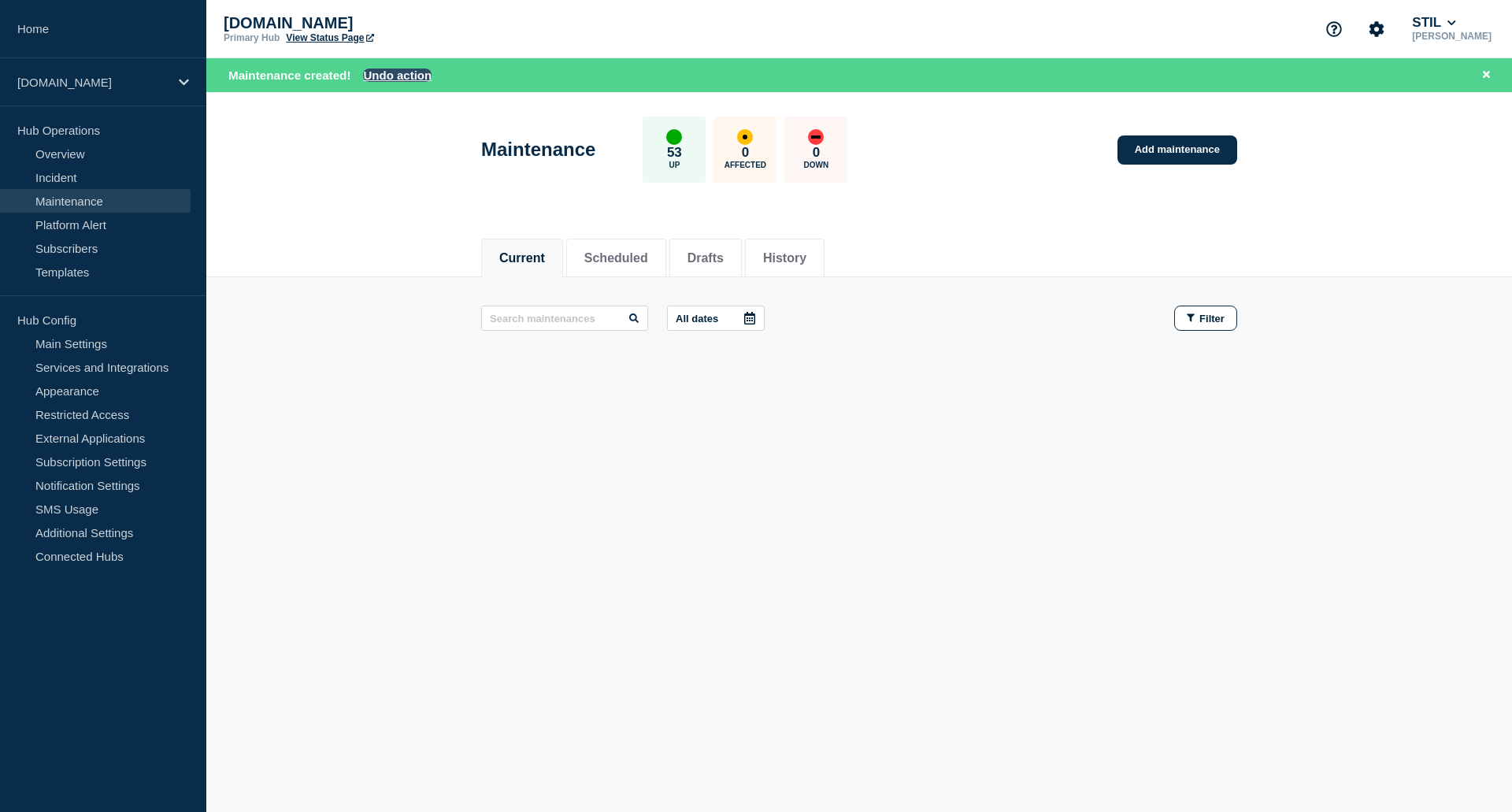
click at [405, 75] on button "Undo action" at bounding box center [397, 76] width 69 height 14
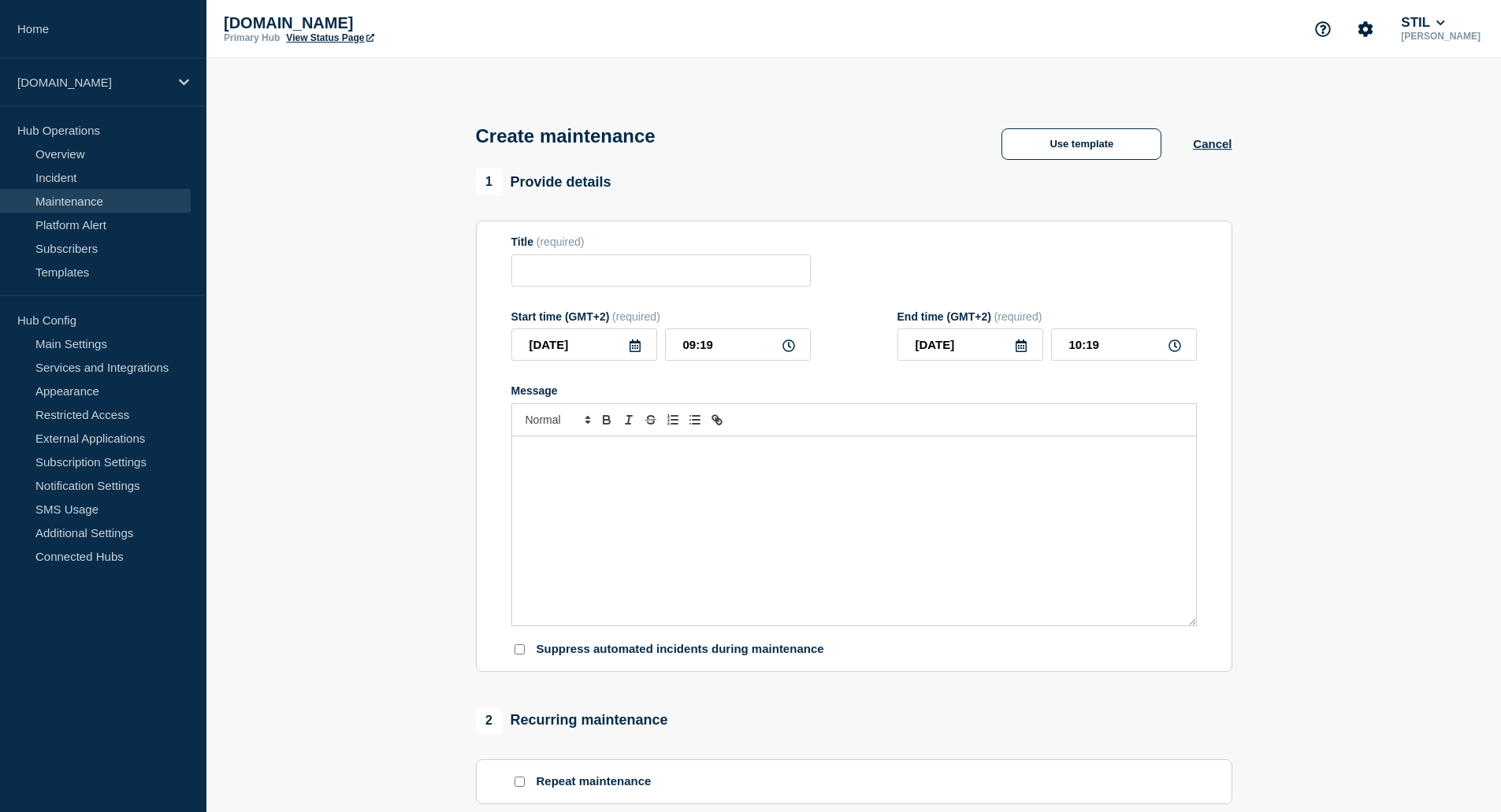
type input "Servicevindue - CØSA"
type input "[DATE]"
type input "21:00"
type input "[DATE]"
type input "14:00"
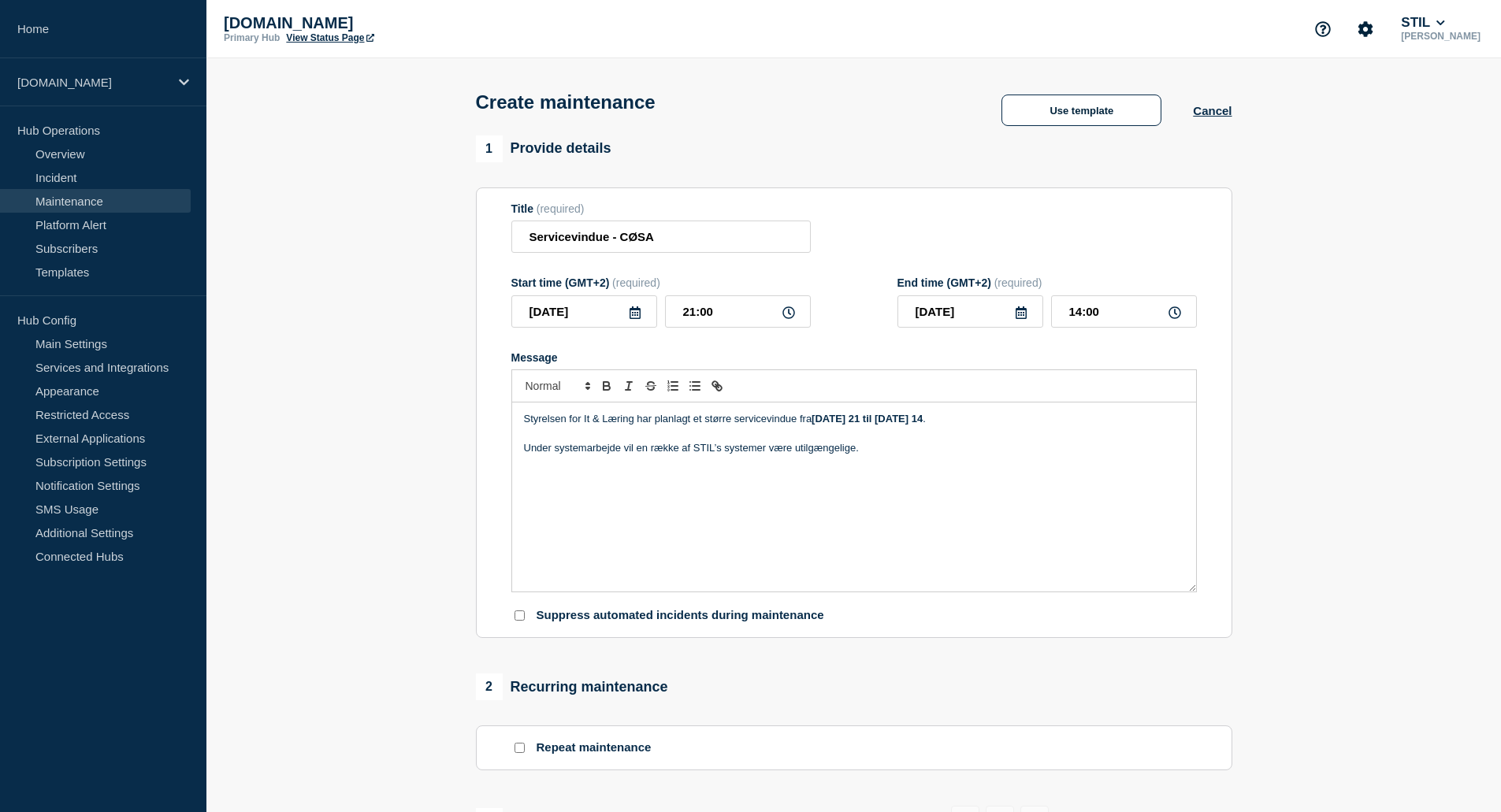
click at [622, 454] on p "Under systemarbejde vil en række af STIL’s systemer være utilgængelige." at bounding box center [854, 448] width 660 height 14
click at [902, 470] on p "Message" at bounding box center [854, 463] width 660 height 14
click at [900, 450] on p "Under systemarbejdet vil en række af STIL’s systemer være utilgængelige." at bounding box center [854, 448] width 660 height 14
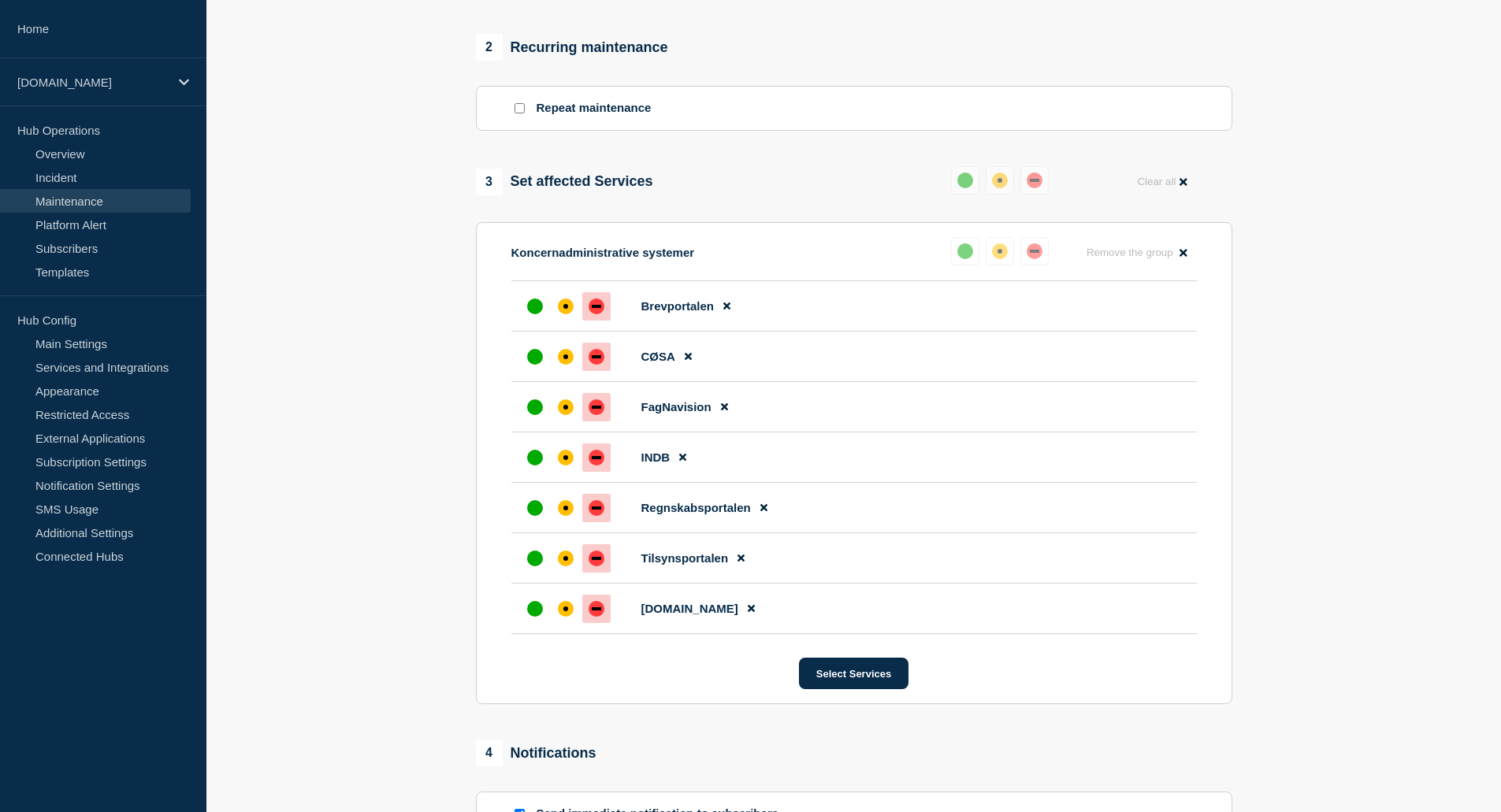
scroll to position [866, 0]
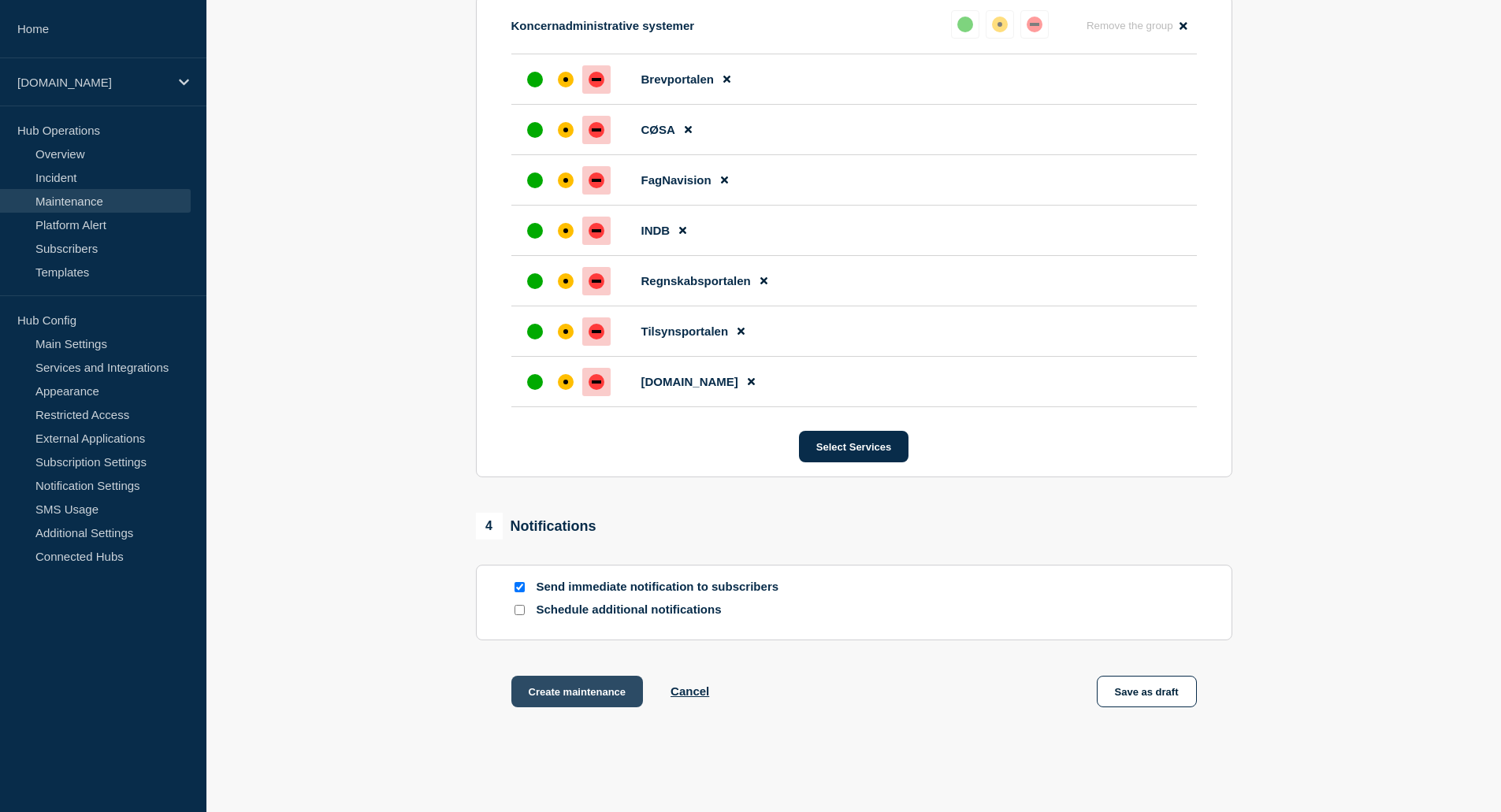
click at [586, 696] on button "Create maintenance" at bounding box center [577, 691] width 132 height 31
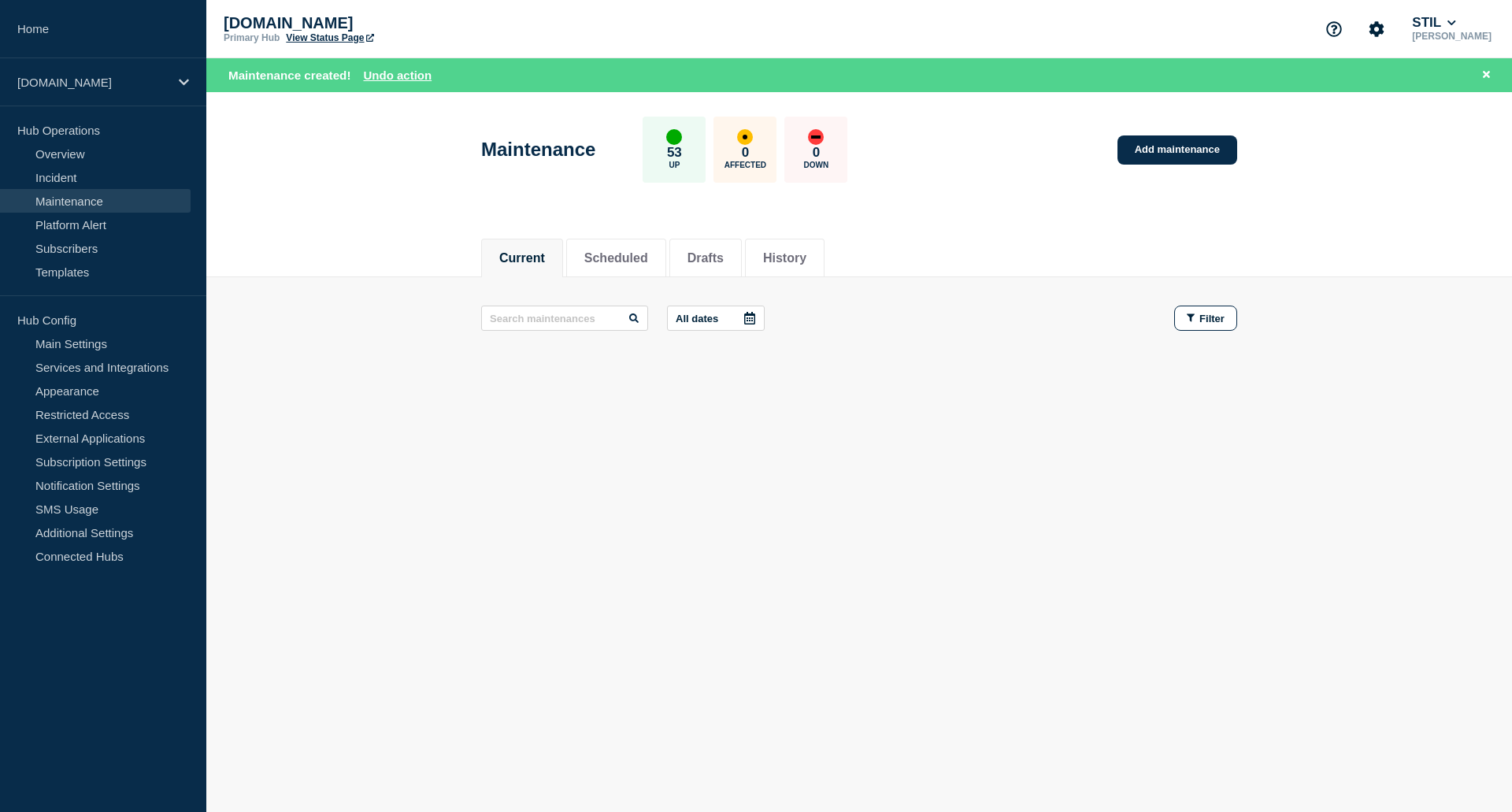
click at [314, 35] on link "View Status Page" at bounding box center [328, 37] width 87 height 11
click at [389, 74] on button "Reload" at bounding box center [380, 76] width 39 height 14
